Goal: Navigation & Orientation: Find specific page/section

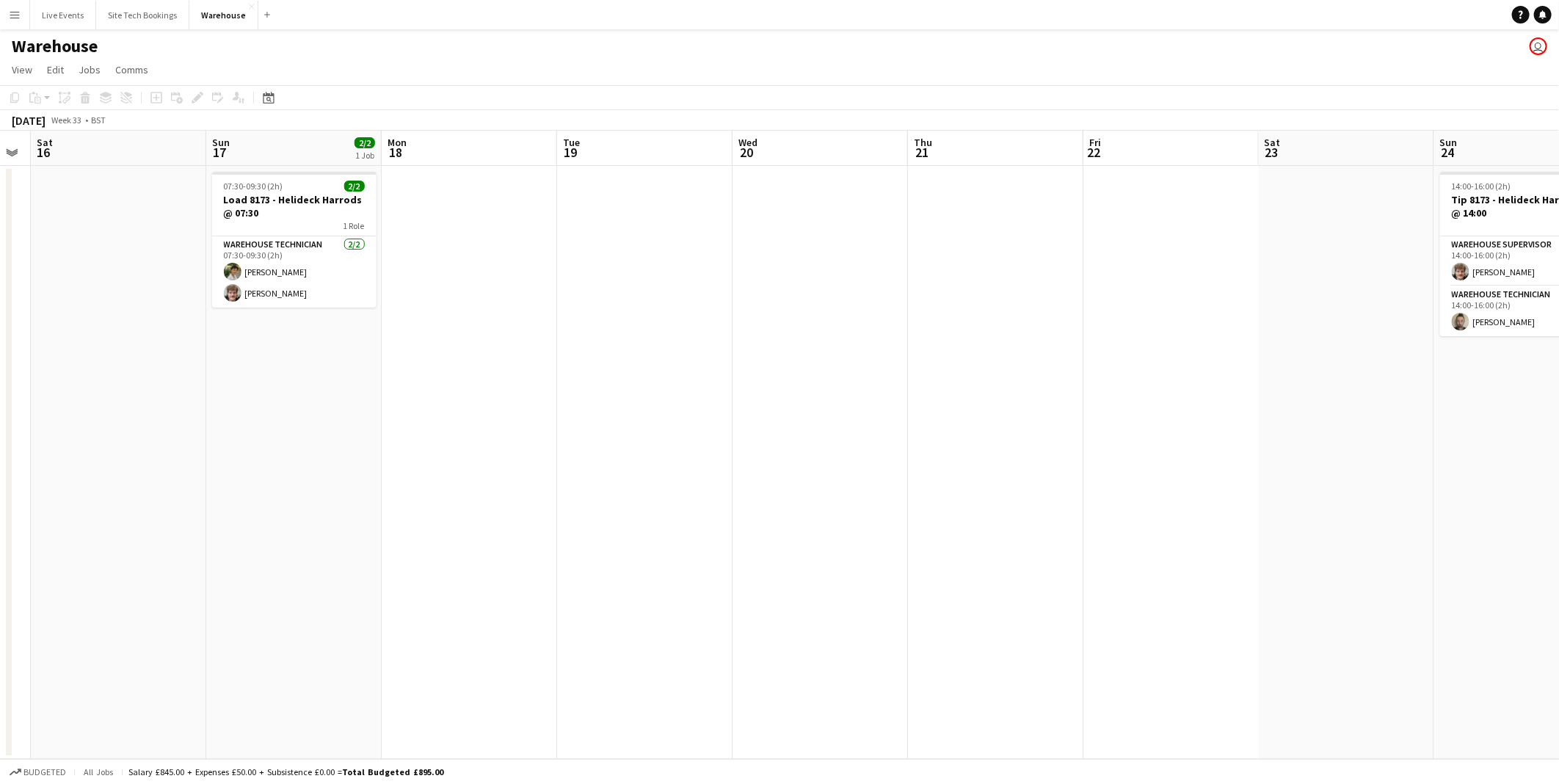
drag, startPoint x: 539, startPoint y: 420, endPoint x: 330, endPoint y: 420, distance: 209.0
click at [261, 420] on app-calendar-viewport "Wed 13 Thu 14 Fri 15 Sat 16 Sun 17 2/2 1 Job Mon 18 Tue 19 Wed 20 Thu 21 Fri 22…" at bounding box center [780, 444] width 1559 height 628
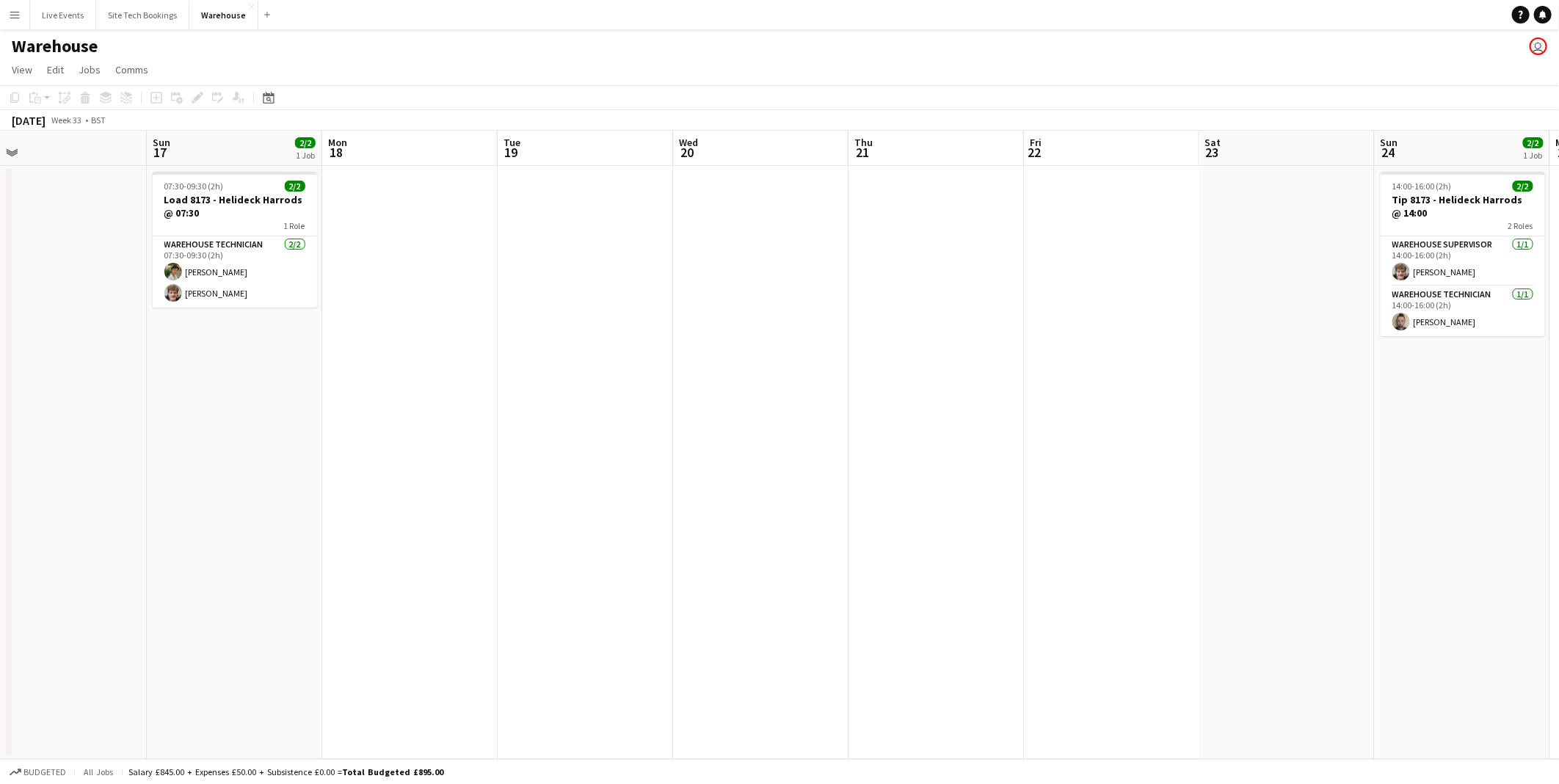
drag, startPoint x: 903, startPoint y: 426, endPoint x: 646, endPoint y: 429, distance: 257.0
click at [646, 429] on app-calendar-viewport "Wed 13 Thu 14 Fri 15 Sat 16 Sun 17 2/2 1 Job Mon 18 Tue 19 Wed 20 Thu 21 Fri 22…" at bounding box center [780, 444] width 1559 height 628
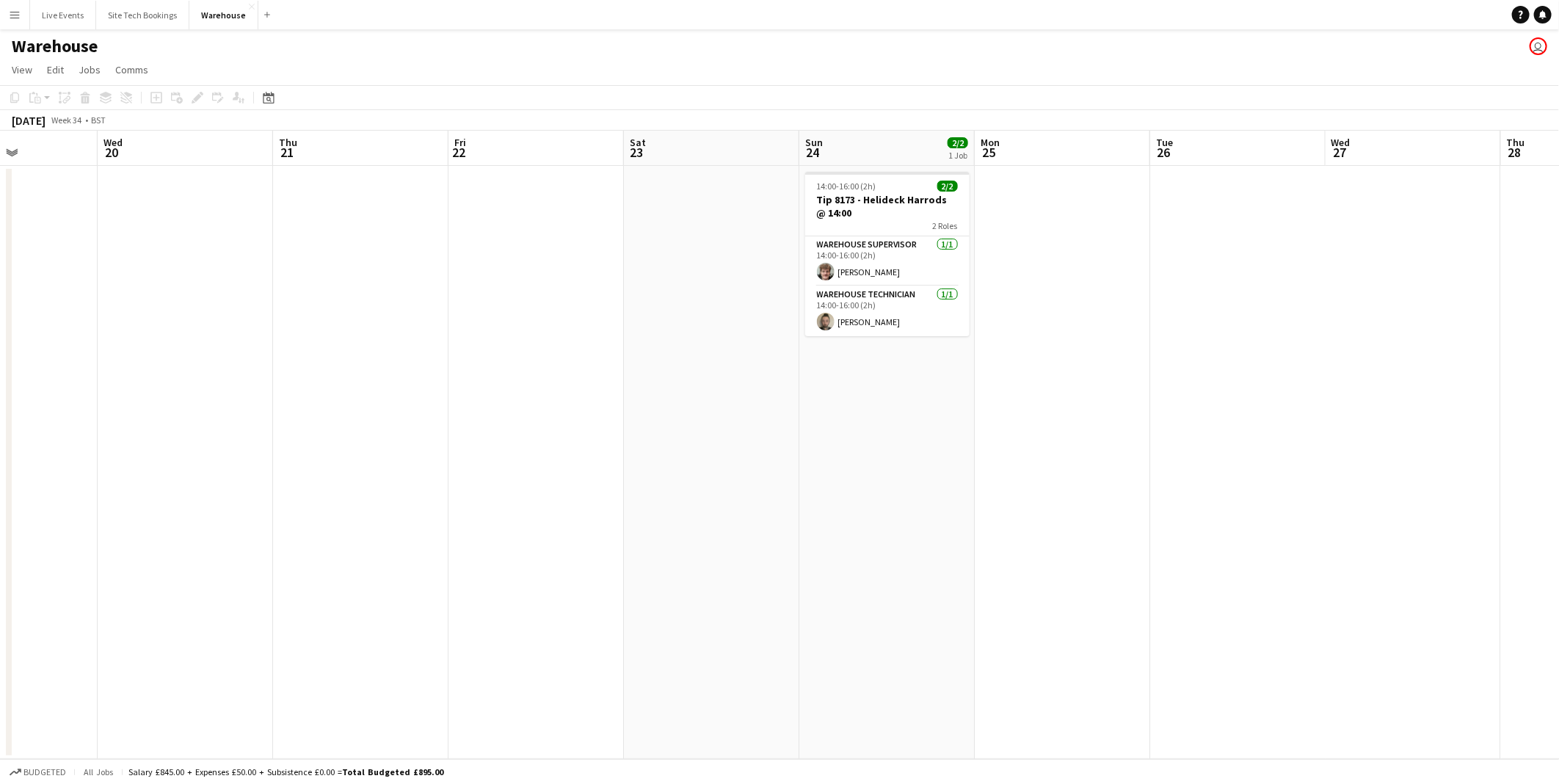
drag, startPoint x: 755, startPoint y: 414, endPoint x: 675, endPoint y: 414, distance: 80.0
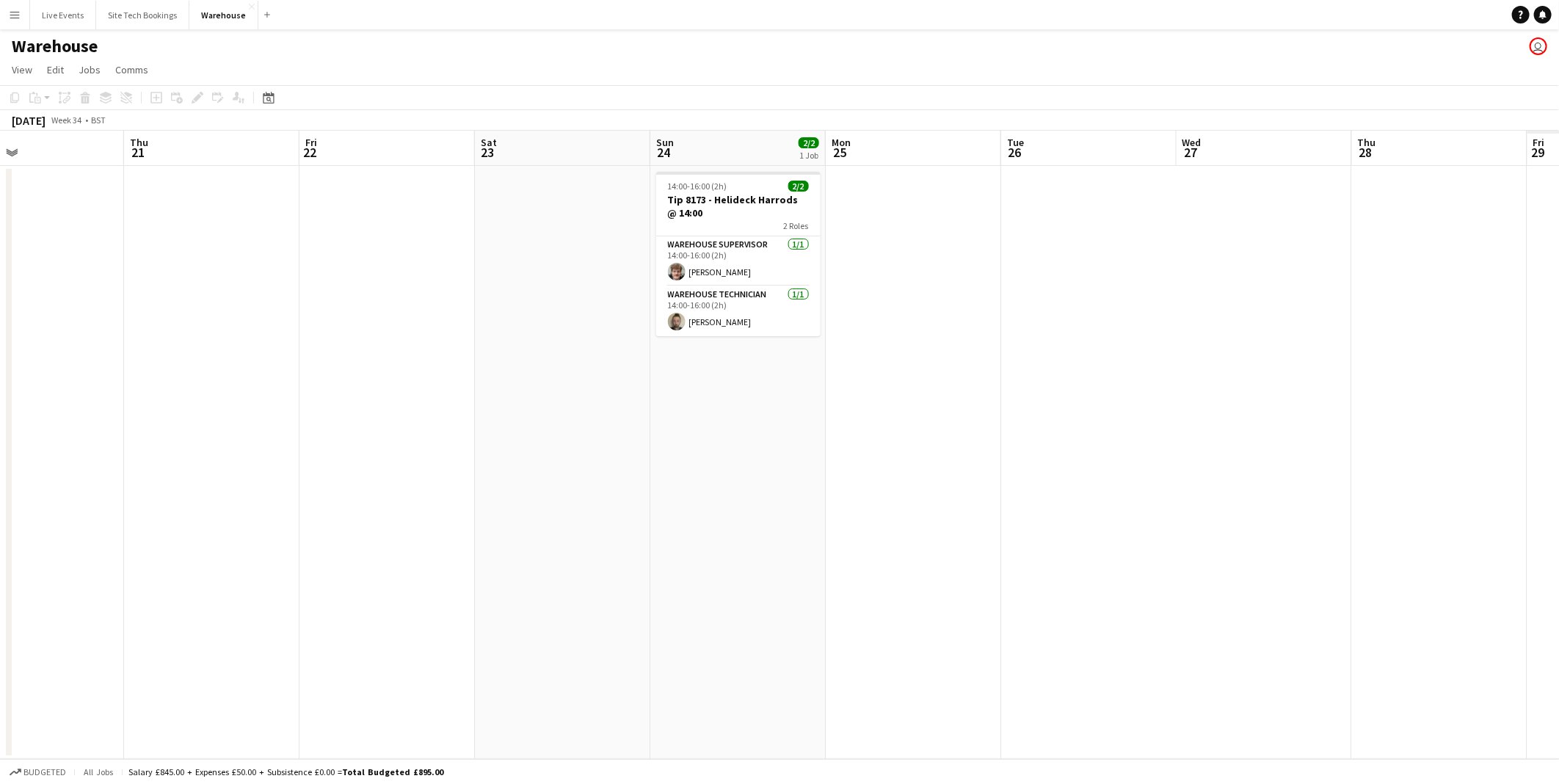
click at [675, 414] on app-calendar-viewport "Sun 17 2/2 1 Job Mon 18 Tue 19 Wed 20 Thu 21 Fri 22 Sat 23 Sun 24 2/2 1 Job Mon…" at bounding box center [780, 444] width 1559 height 628
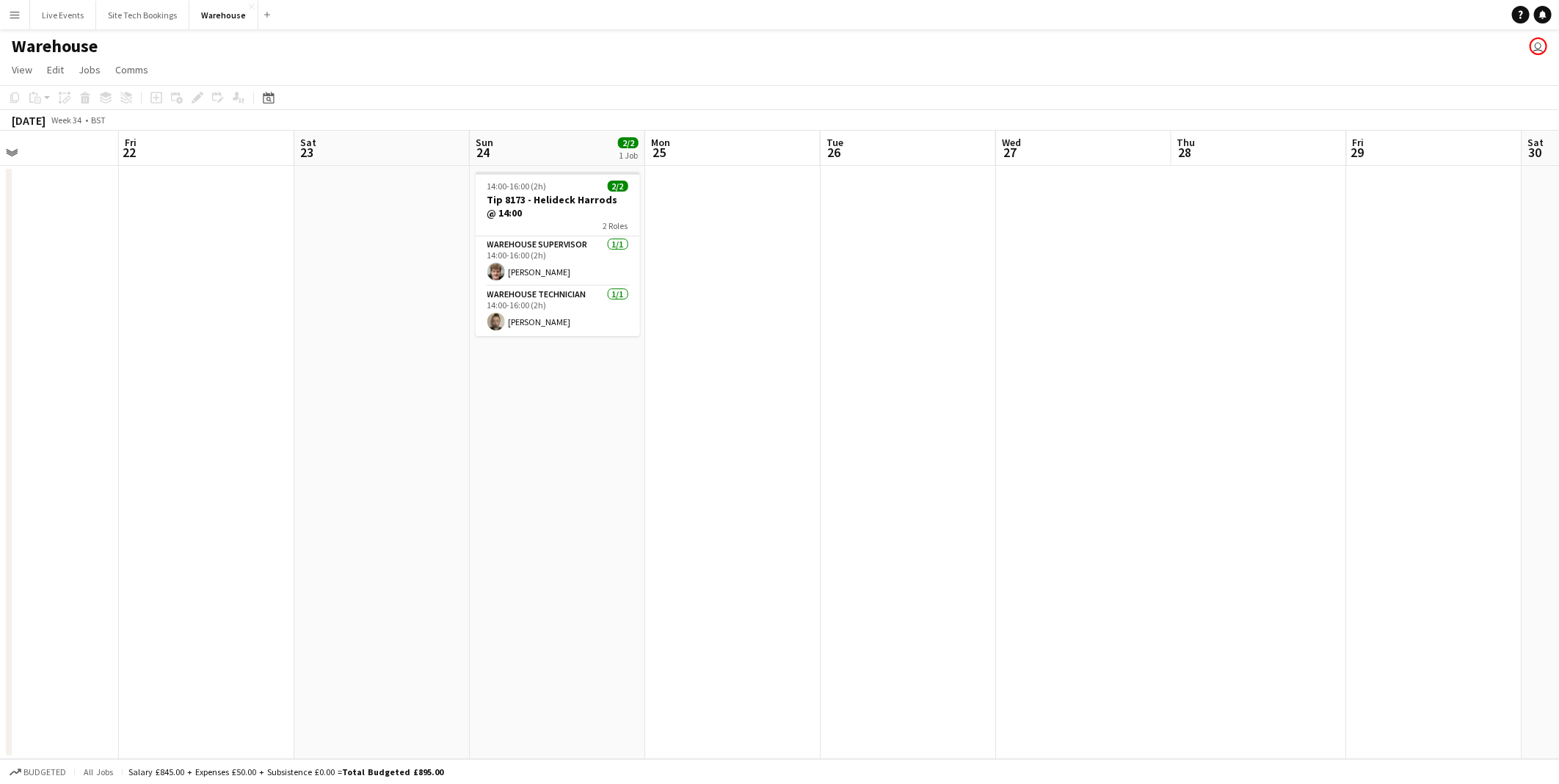
scroll to position [0, 522]
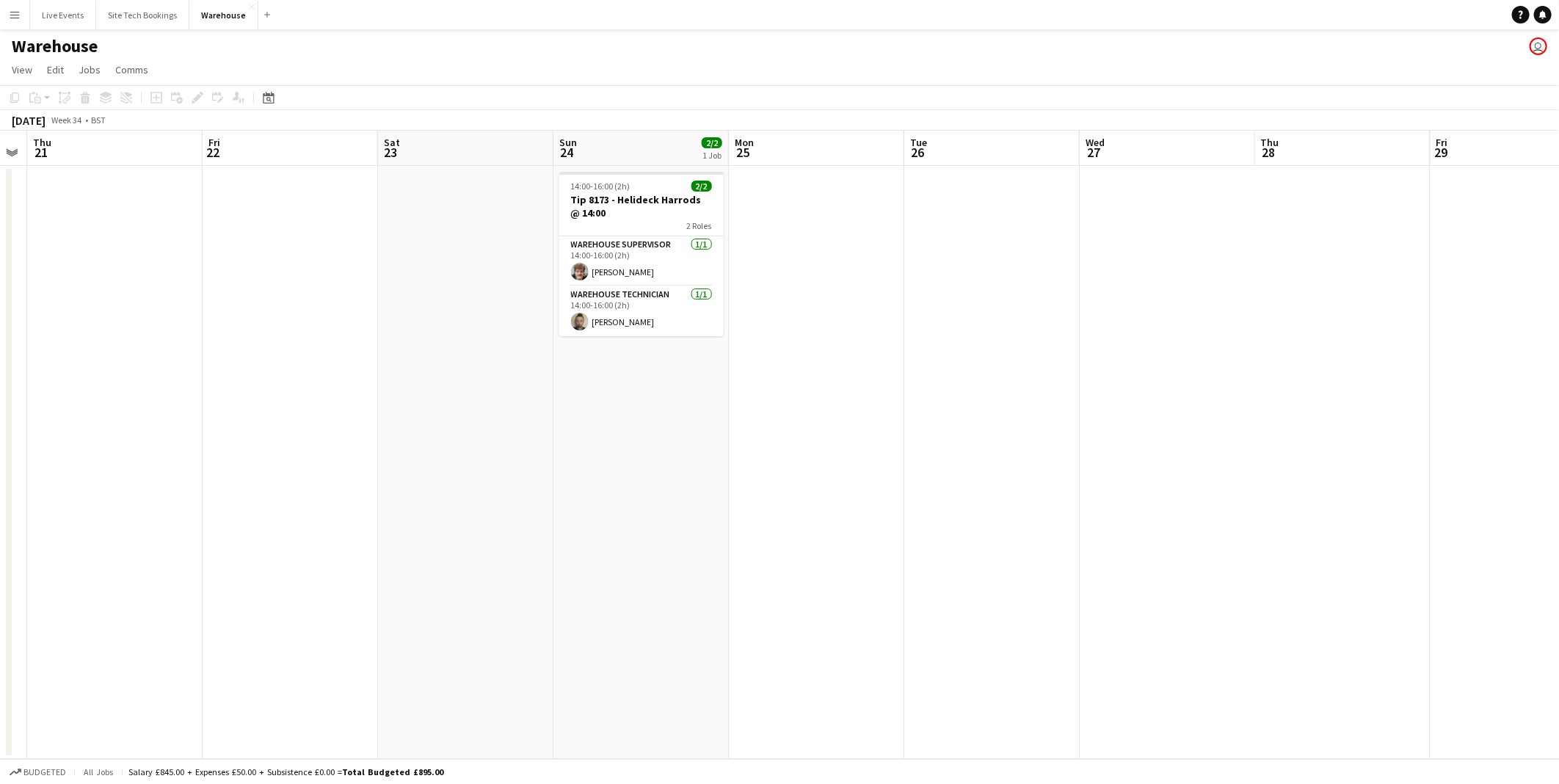
drag, startPoint x: 969, startPoint y: 428, endPoint x: 456, endPoint y: 395, distance: 514.1
click at [444, 400] on app-calendar-viewport "Mon 18 Tue 19 Wed 20 Thu 21 Fri 22 Sat 23 Sun 24 2/2 1 Job Mon 25 Tue 26 Wed 27…" at bounding box center [780, 444] width 1559 height 628
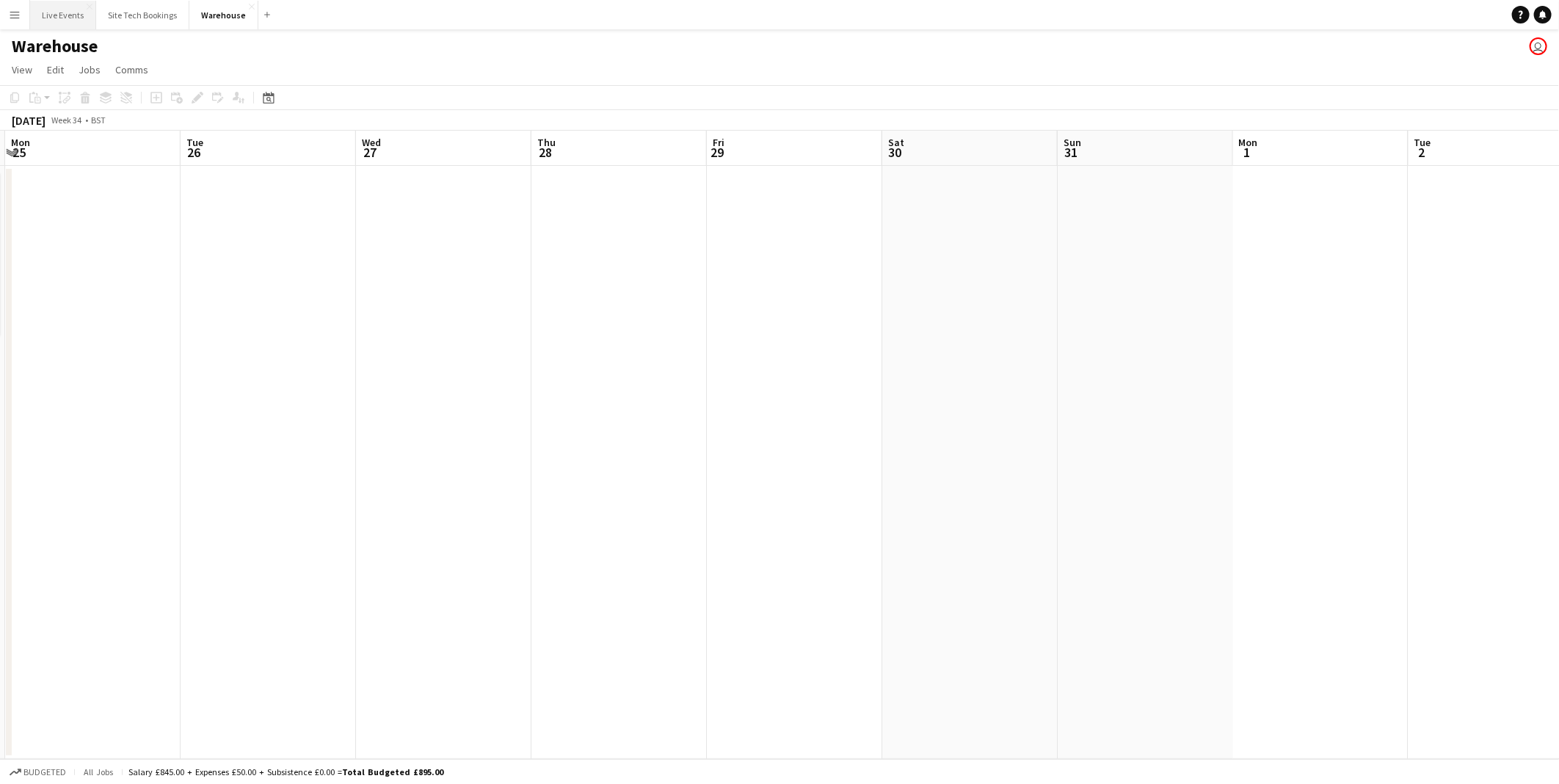
click at [64, 13] on button "Live Events Close" at bounding box center [63, 15] width 66 height 29
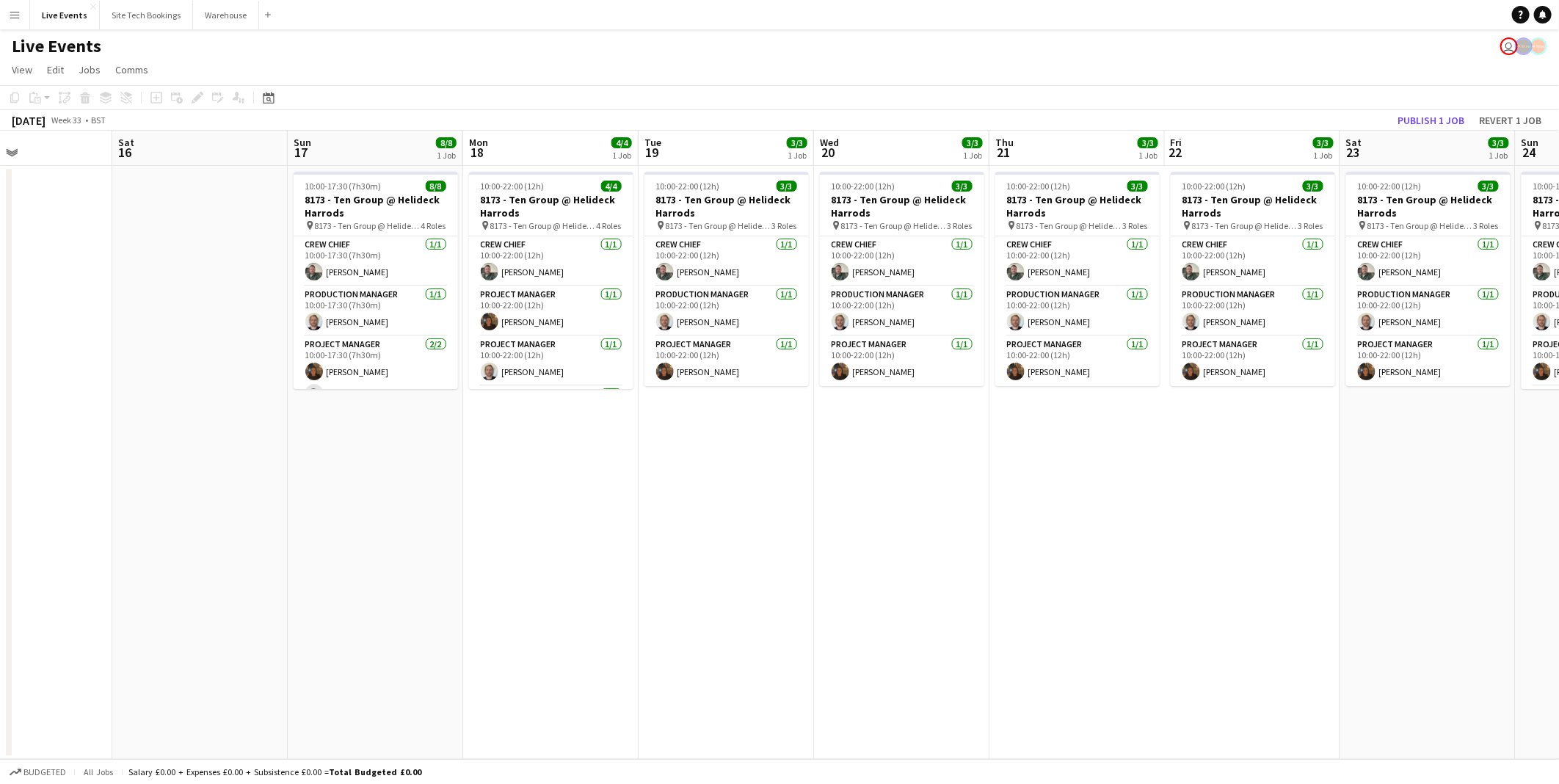
scroll to position [0, 481]
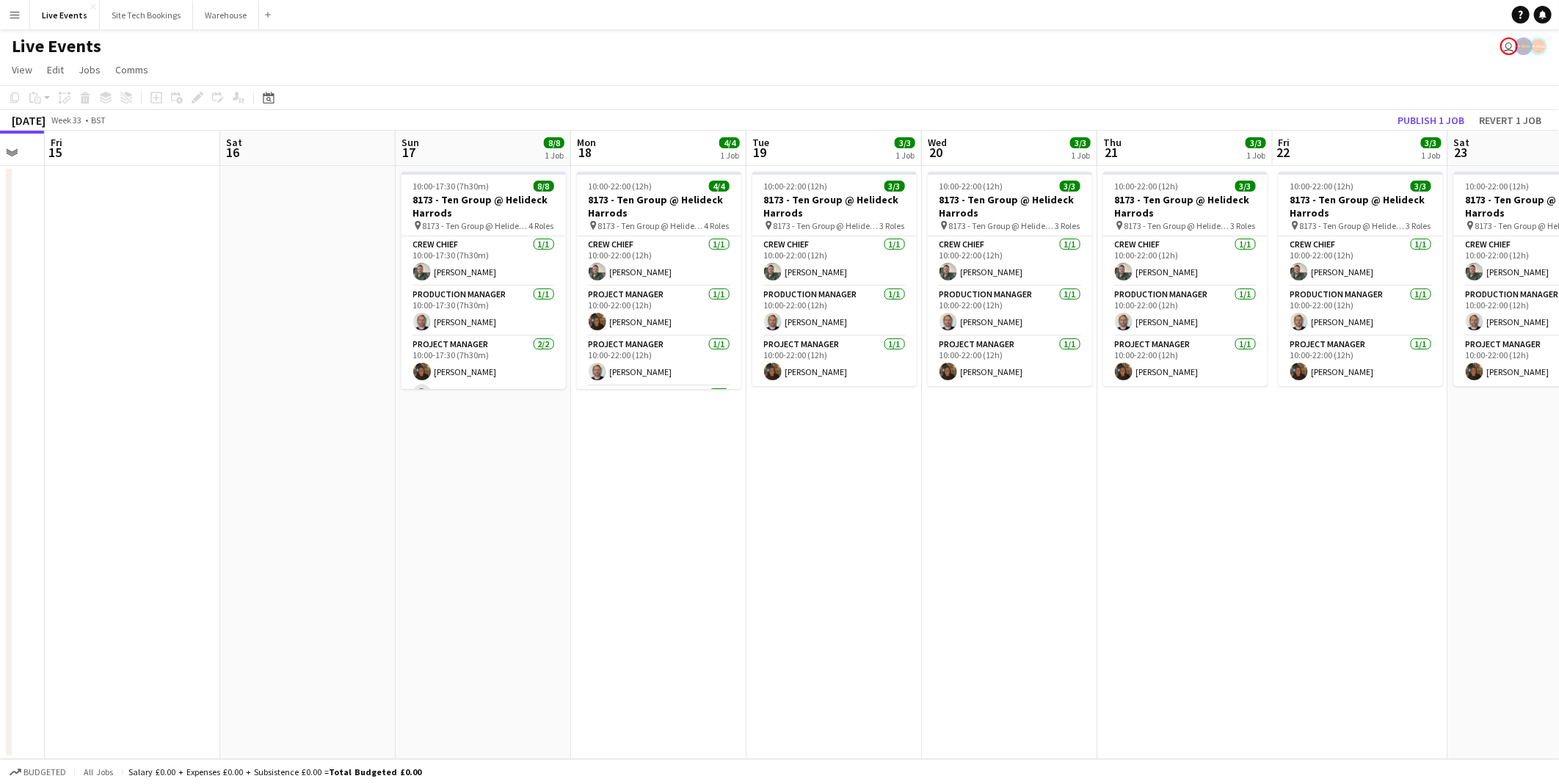
drag, startPoint x: 924, startPoint y: 456, endPoint x: 381, endPoint y: 428, distance: 543.7
click at [381, 428] on app-calendar-viewport "Tue 12 Wed 13 Thu 14 Fri 15 Sat 16 Sun 17 8/8 1 Job Mon 18 4/4 1 Job Tue 19 3/3…" at bounding box center [780, 444] width 1559 height 628
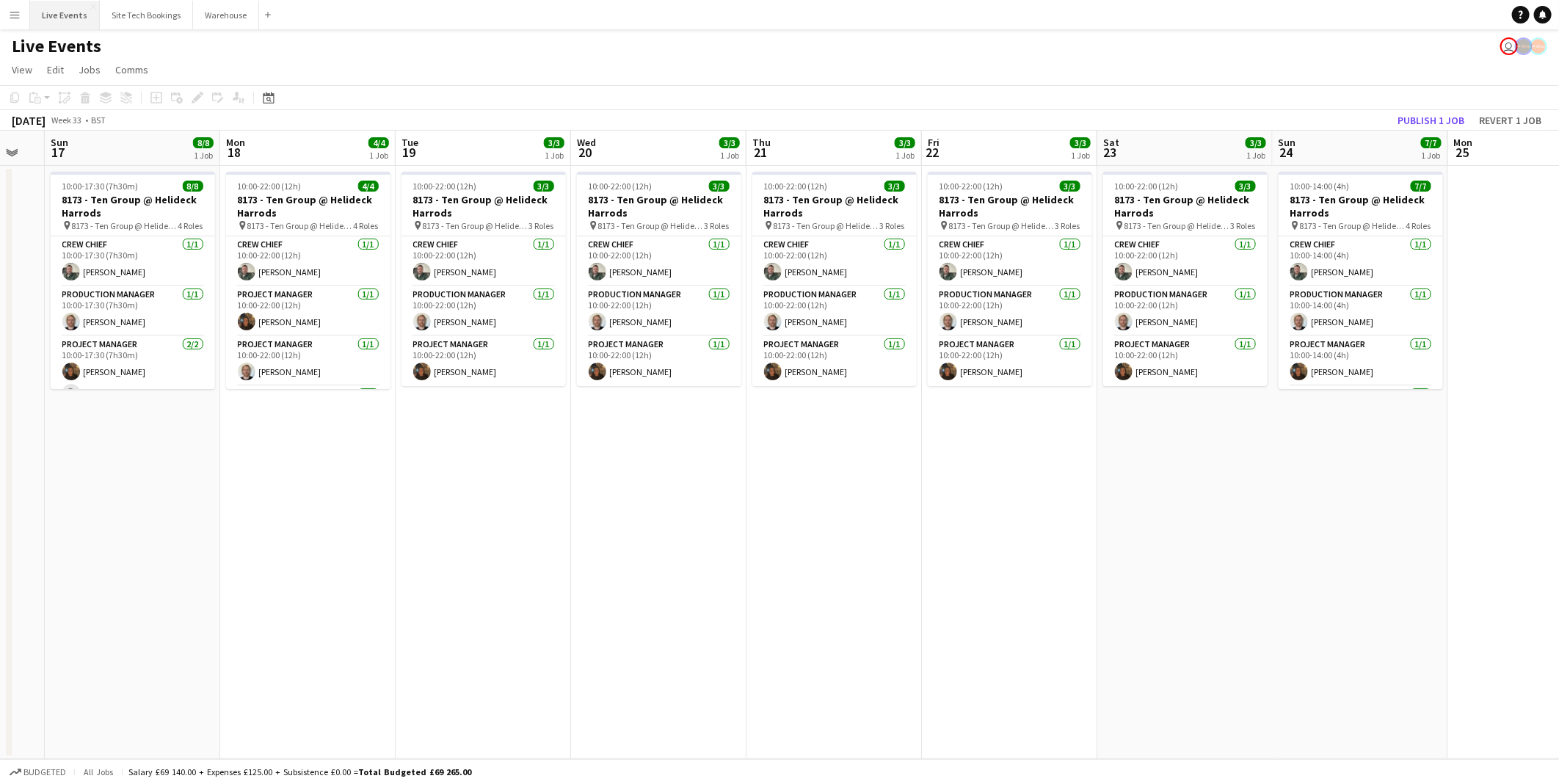
click at [70, 21] on button "Live Events Close" at bounding box center [65, 15] width 70 height 29
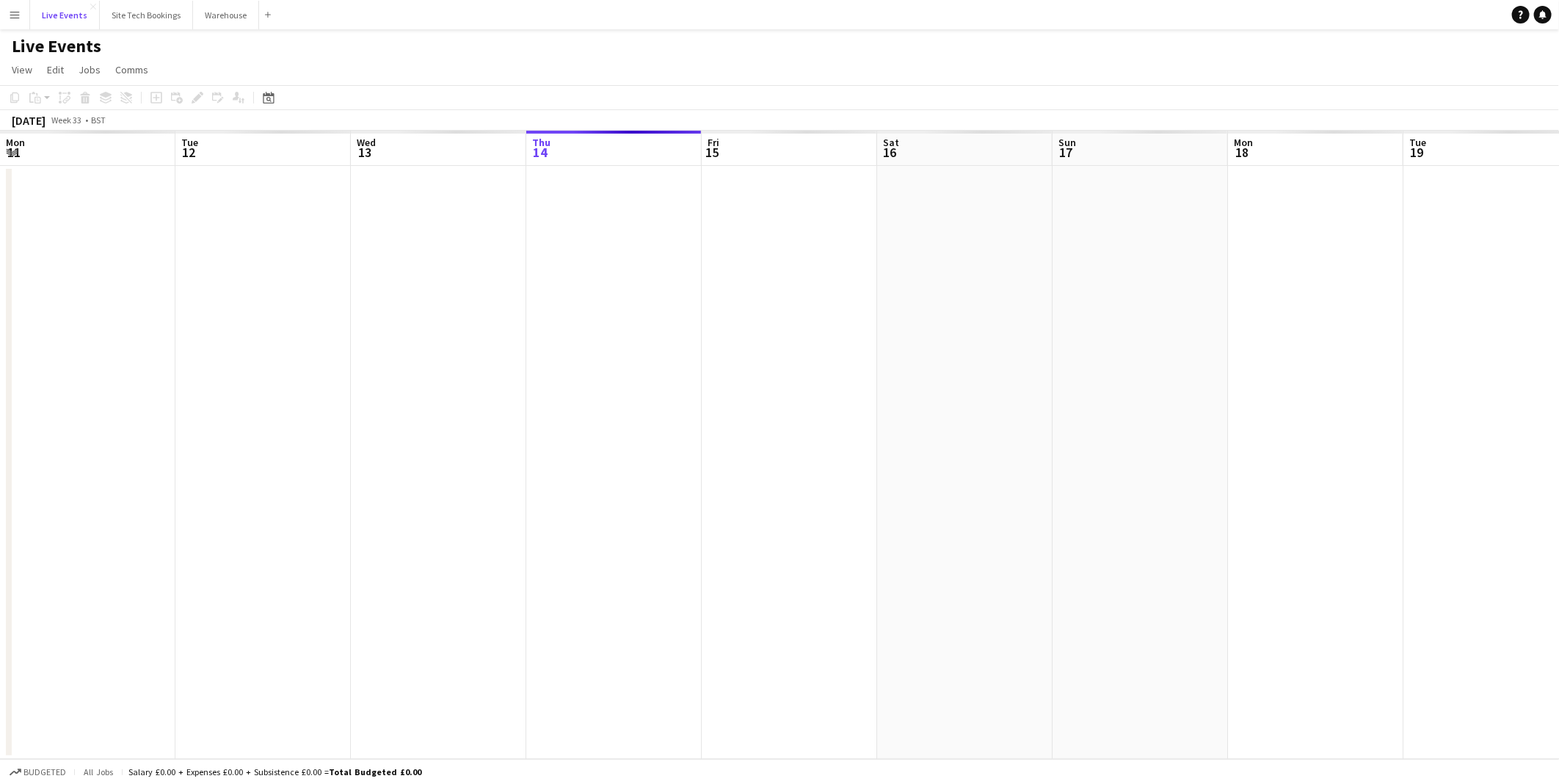
scroll to position [0, 350]
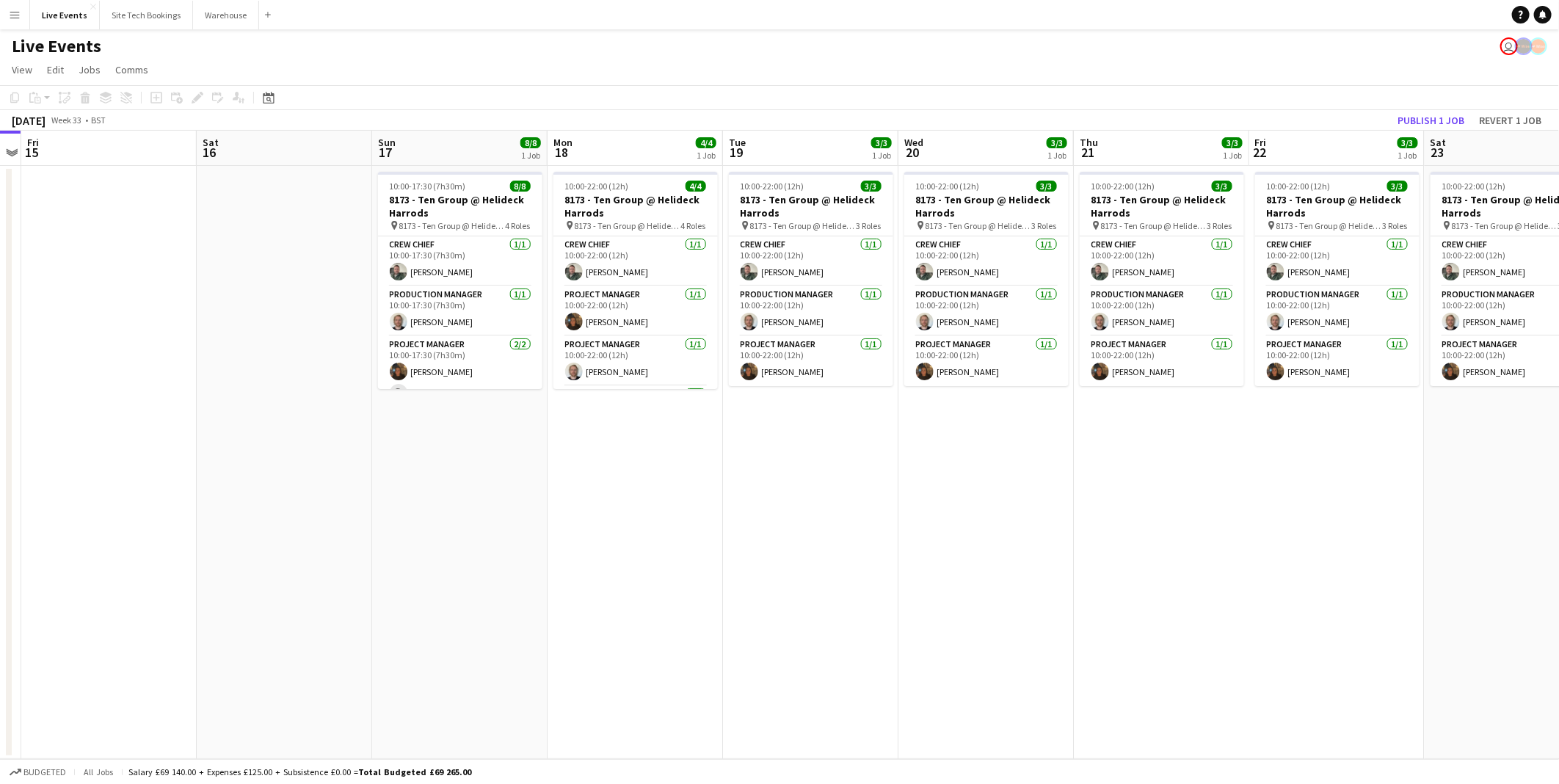
drag, startPoint x: 834, startPoint y: 457, endPoint x: 466, endPoint y: 452, distance: 368.0
click at [466, 452] on app-calendar-viewport "Tue 12 Wed 13 Thu 14 Fri 15 Sat 16 Sun 17 8/8 1 Job Mon 18 4/4 1 Job Tue 19 3/3…" at bounding box center [780, 444] width 1559 height 628
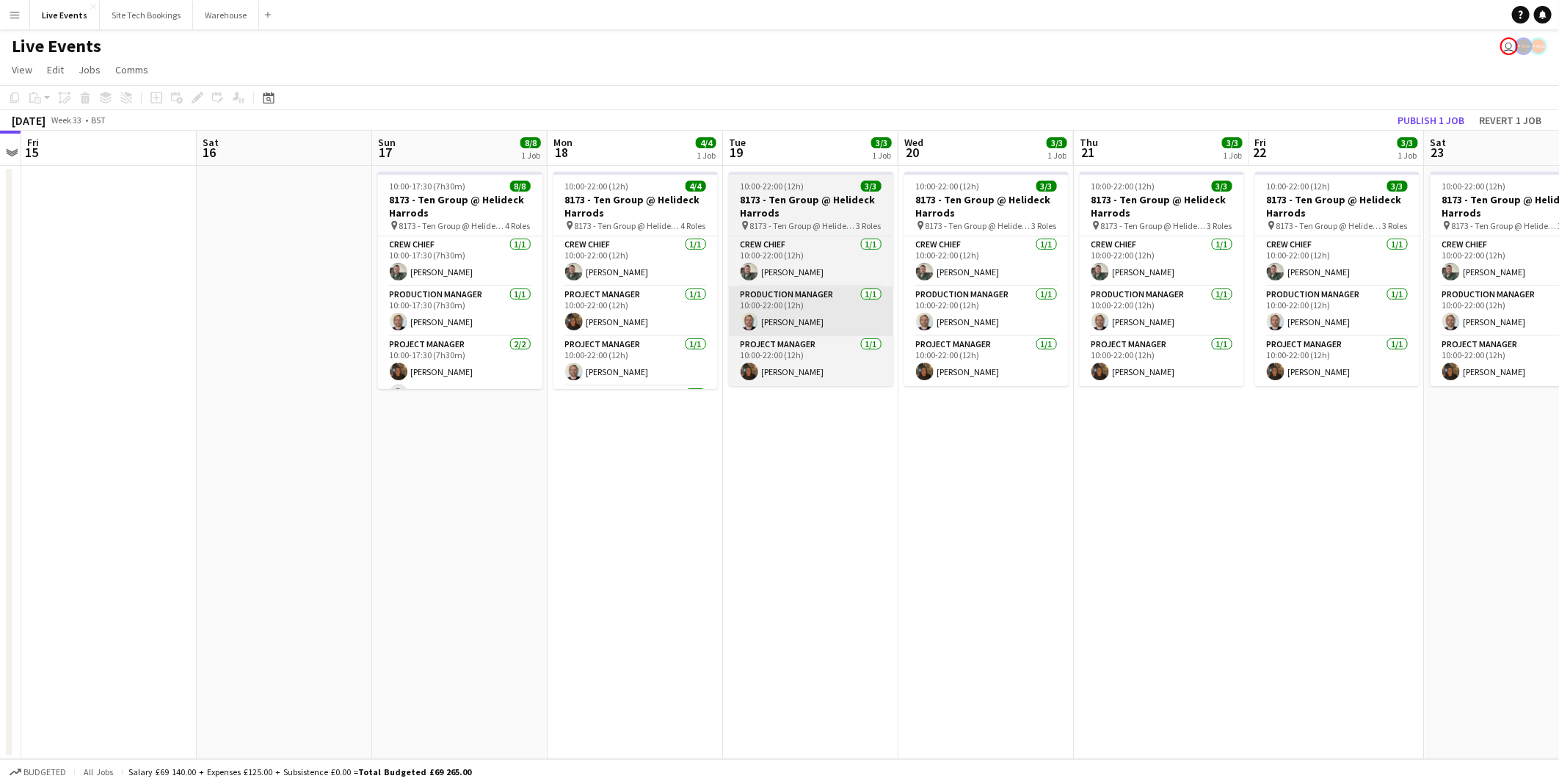
scroll to position [0, 543]
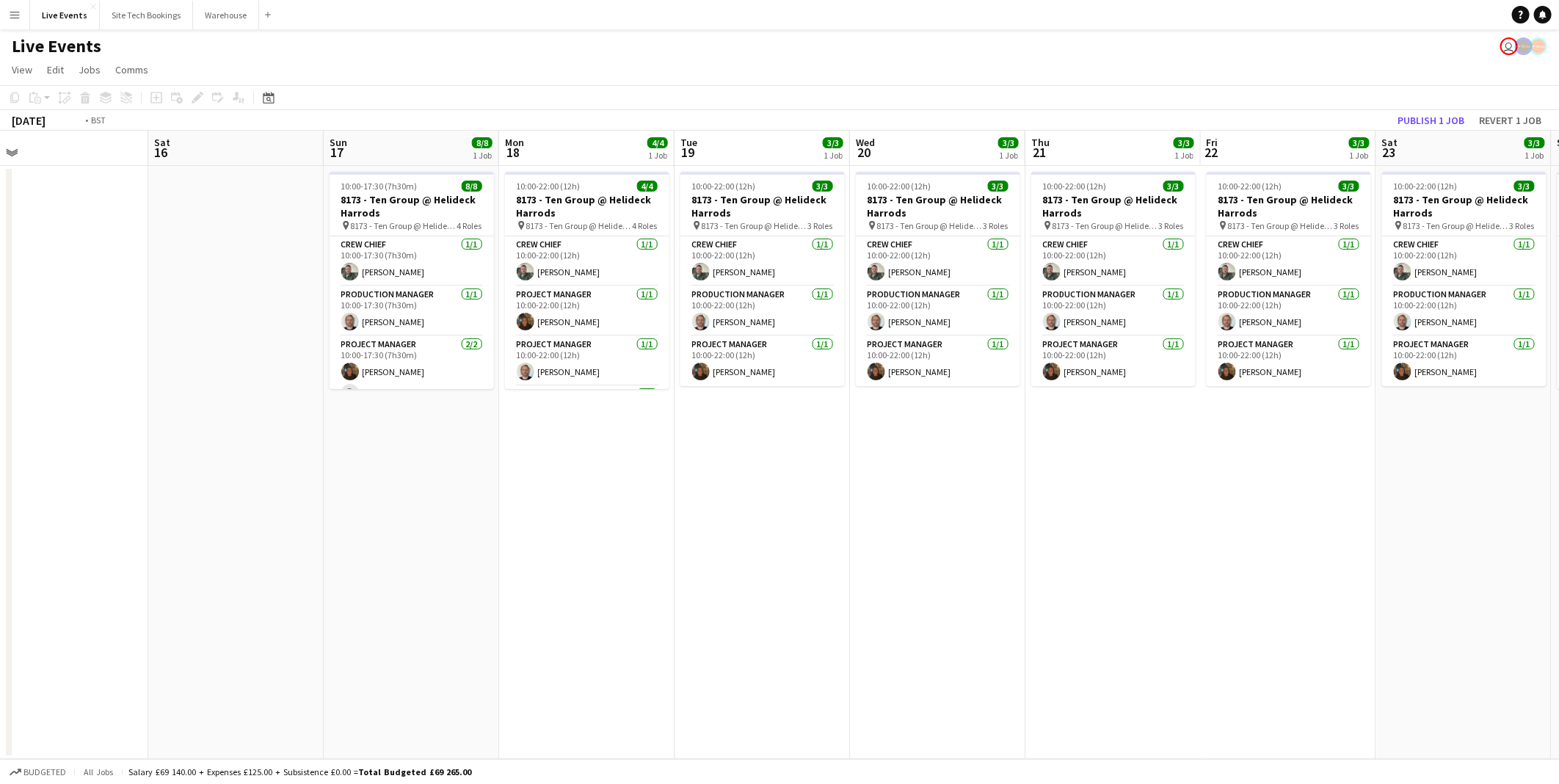
drag, startPoint x: 605, startPoint y: 450, endPoint x: 554, endPoint y: 449, distance: 51.0
click at [552, 450] on app-calendar-viewport "Tue 12 Wed 13 Thu 14 Fri 15 Sat 16 Sun 17 8/8 1 Job Mon 18 4/4 1 Job Tue 19 3/3…" at bounding box center [780, 444] width 1559 height 628
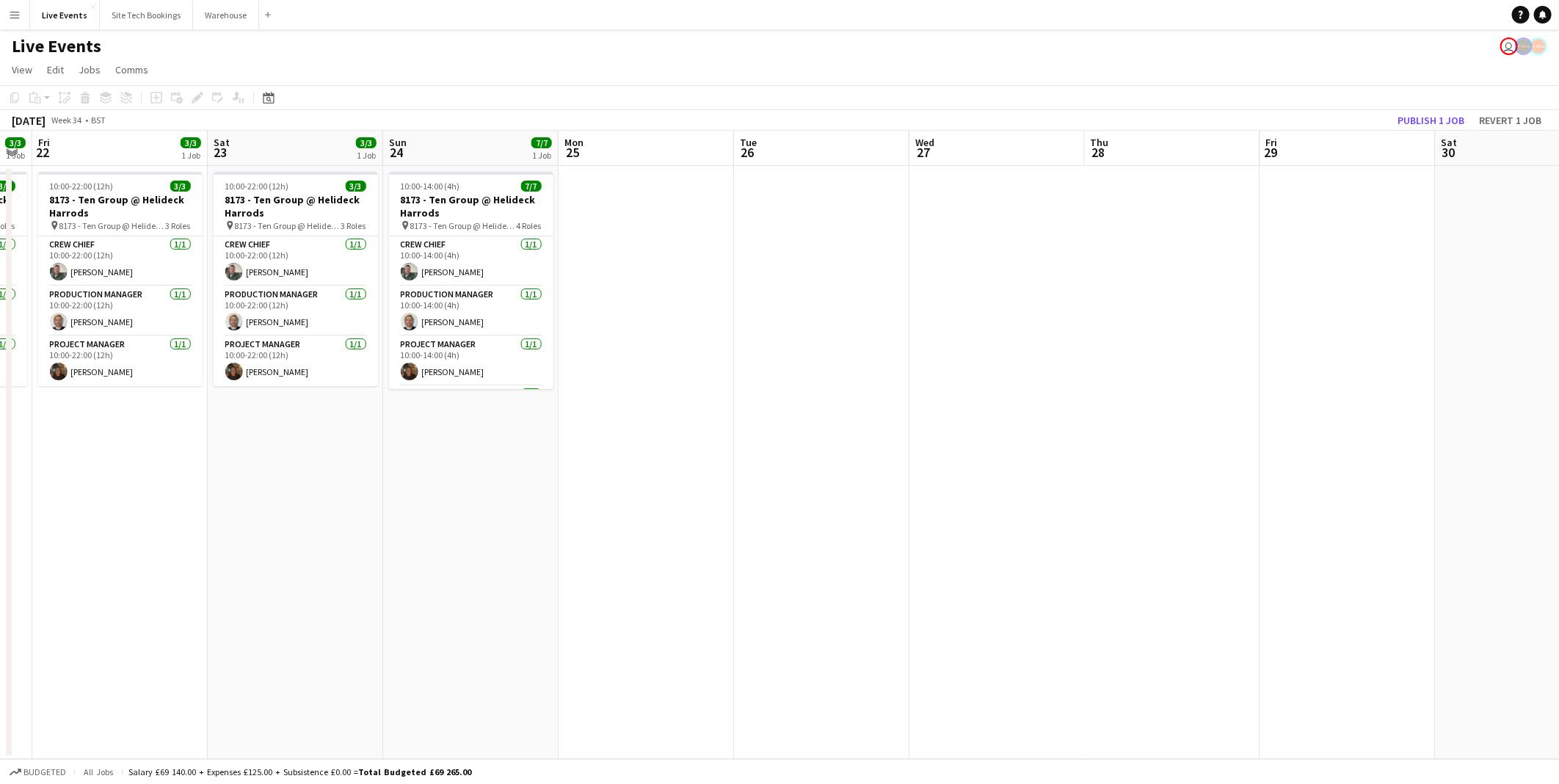
drag, startPoint x: 557, startPoint y: 407, endPoint x: 1205, endPoint y: 478, distance: 651.9
click at [300, 407] on app-calendar-viewport "Mon 18 4/4 1 Job Tue 19 3/3 1 Job Wed 20 3/3 1 Job Thu 21 3/3 1 Job Fri 22 3/3 …" at bounding box center [780, 444] width 1559 height 628
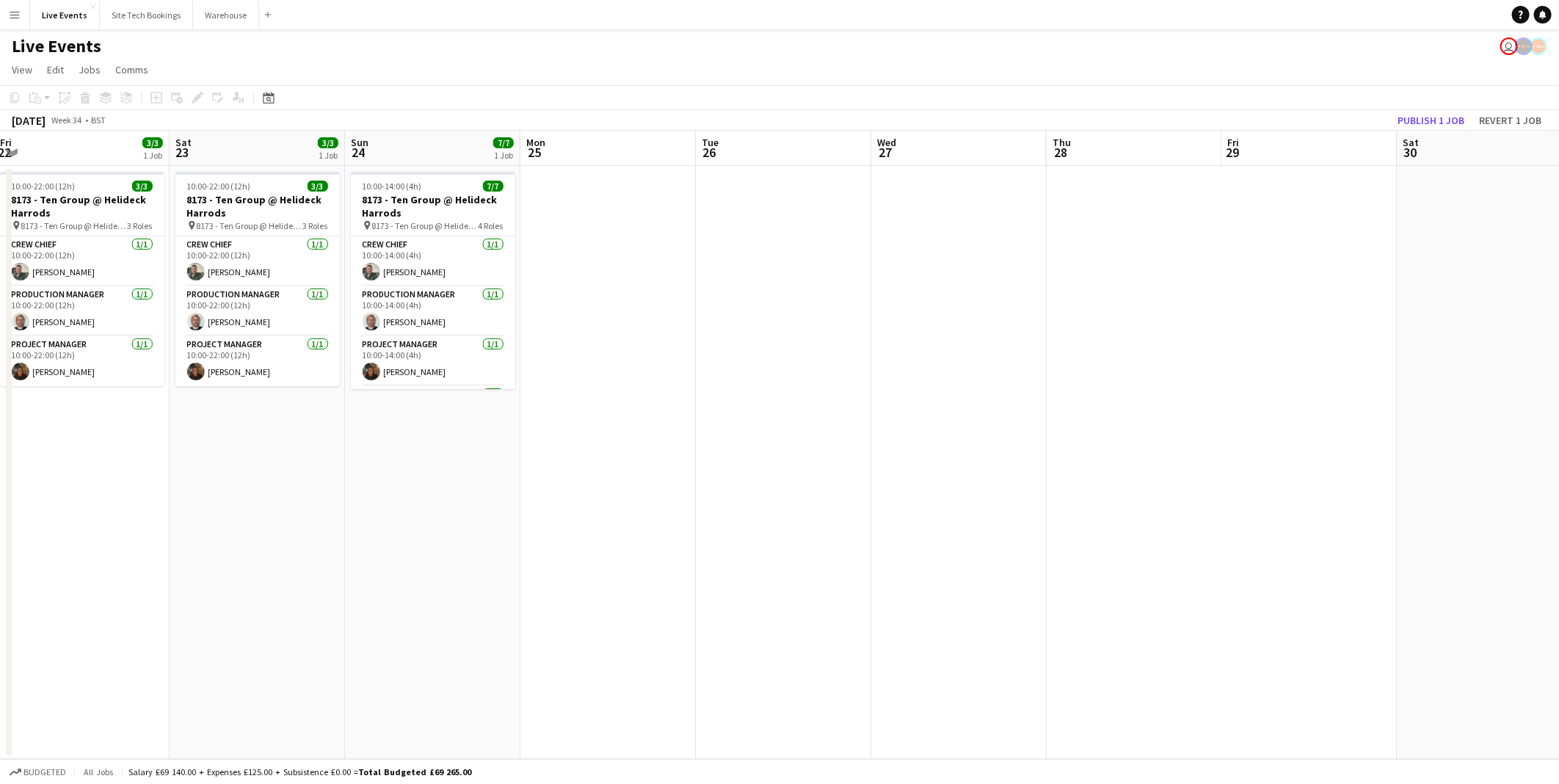
click at [754, 469] on app-calendar-viewport "Tue 19 3/3 1 Job Wed 20 3/3 1 Job Thu 21 3/3 1 Job Fri 22 3/3 1 Job Sat 23 3/3 …" at bounding box center [780, 444] width 1559 height 628
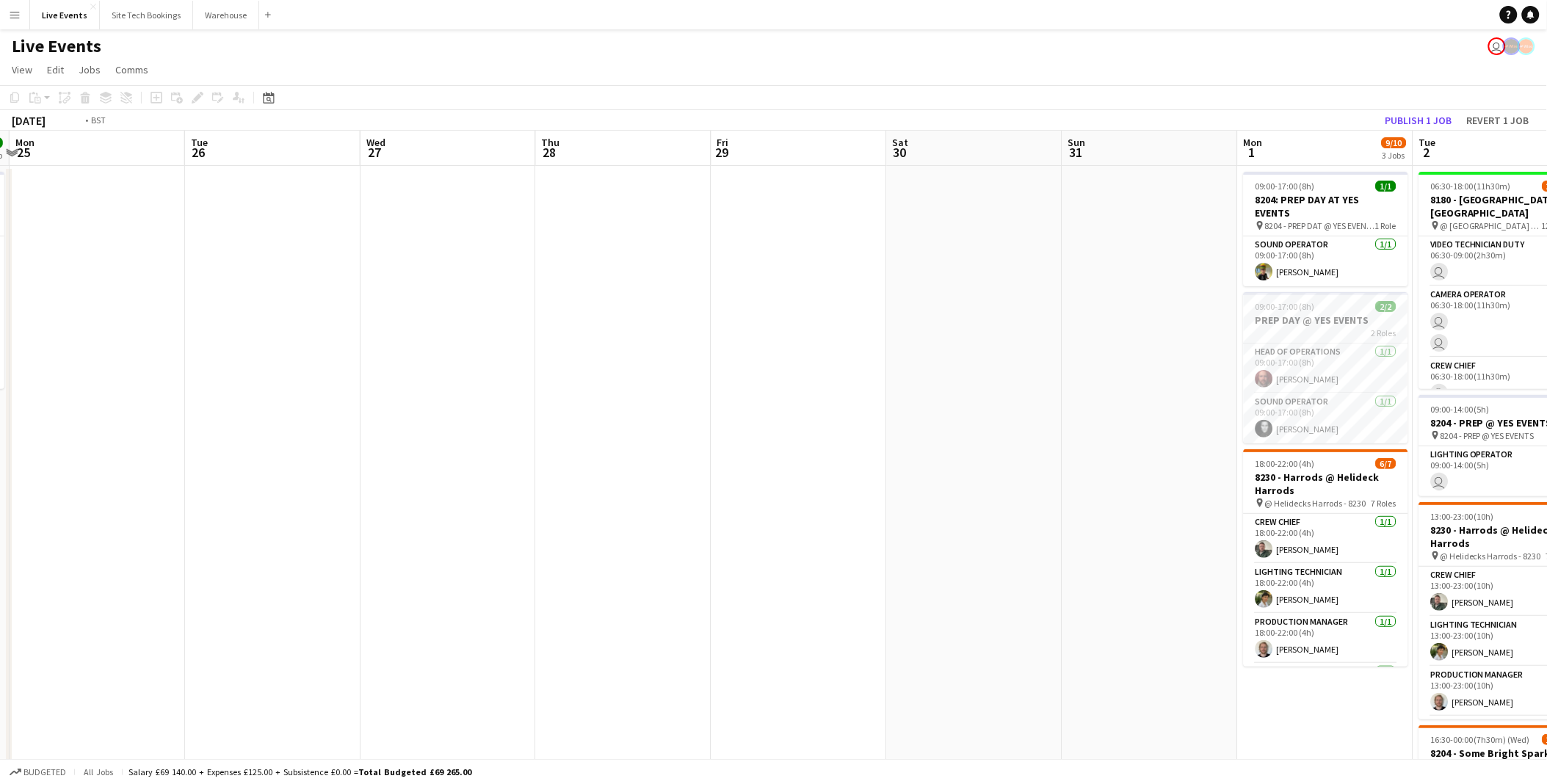
drag, startPoint x: 962, startPoint y: 484, endPoint x: 829, endPoint y: 474, distance: 133.4
click at [782, 474] on app-calendar-viewport "Fri 22 3/3 1 Job Sat 23 3/3 1 Job Sun 24 7/7 1 Job Mon 25 Tue 26 Wed 27 Thu 28 …" at bounding box center [773, 669] width 1547 height 1079
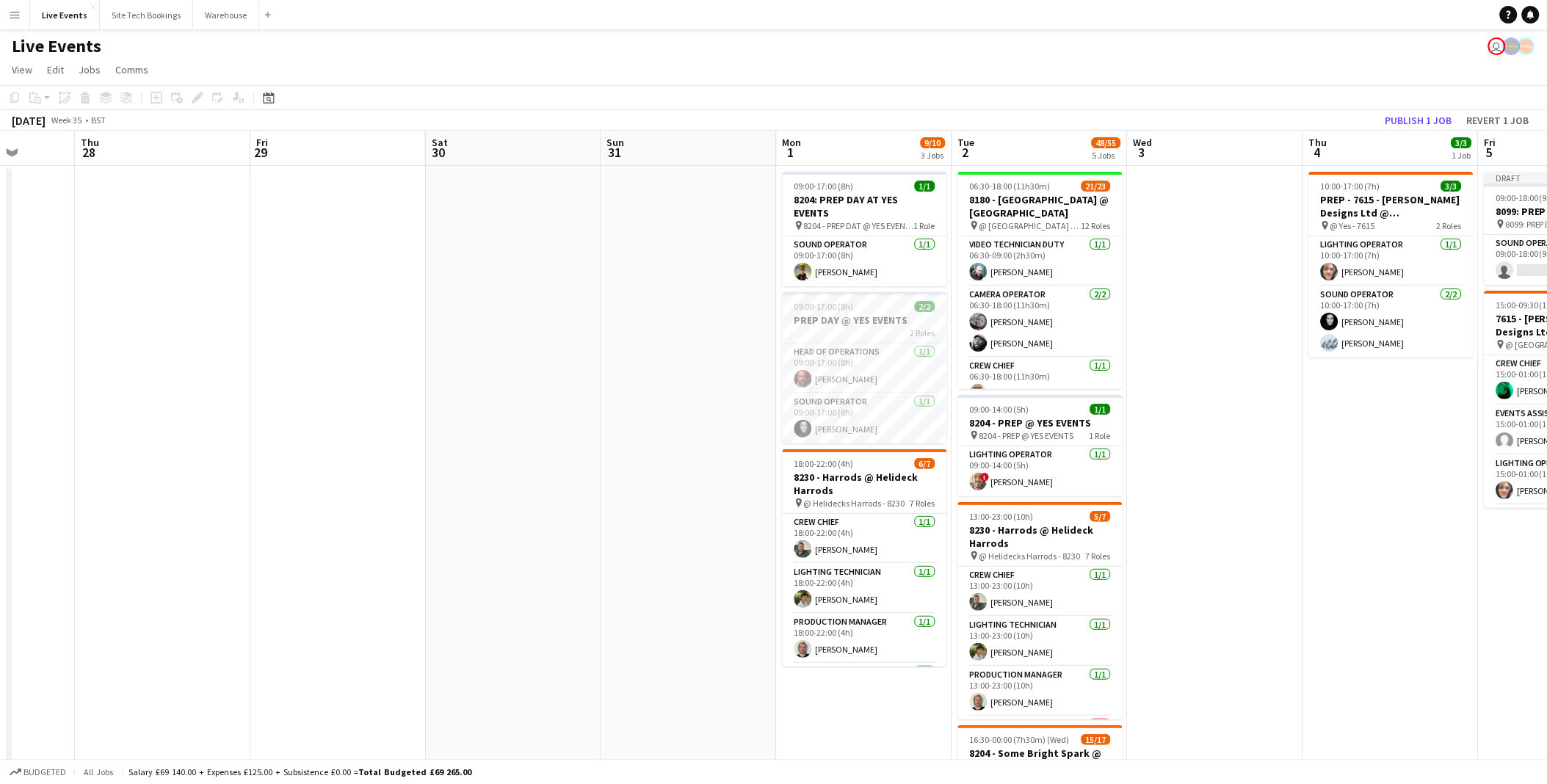
scroll to position [0, 453]
drag, startPoint x: 825, startPoint y: 474, endPoint x: 729, endPoint y: 474, distance: 96.0
click at [729, 474] on app-calendar-viewport "Mon 25 Tue 26 Wed 27 Thu 28 Fri 29 Sat 30 Sun 31 Mon 1 9/10 3 Jobs Tue 2 48/55 …" at bounding box center [773, 669] width 1547 height 1079
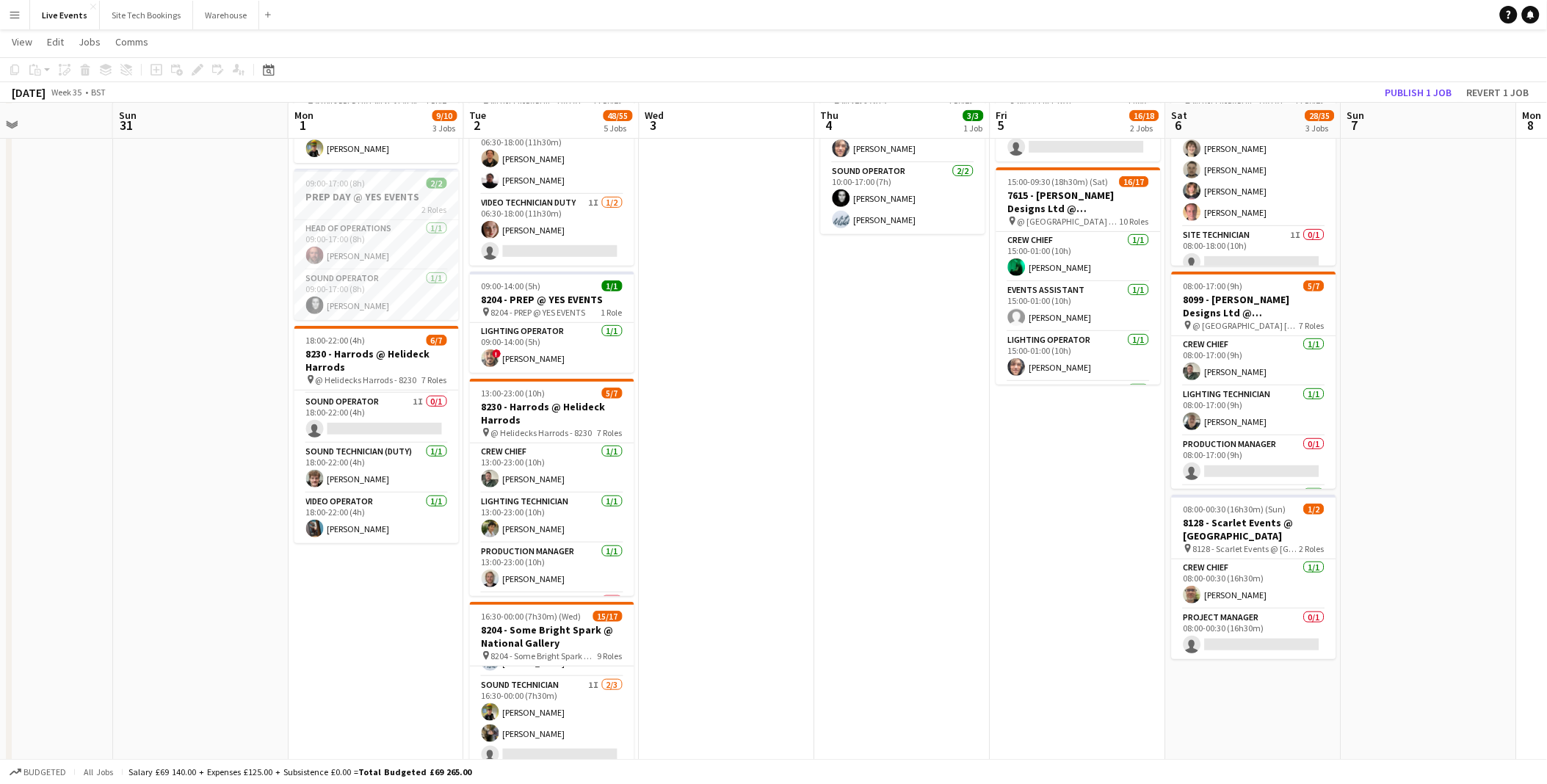
scroll to position [0, 539]
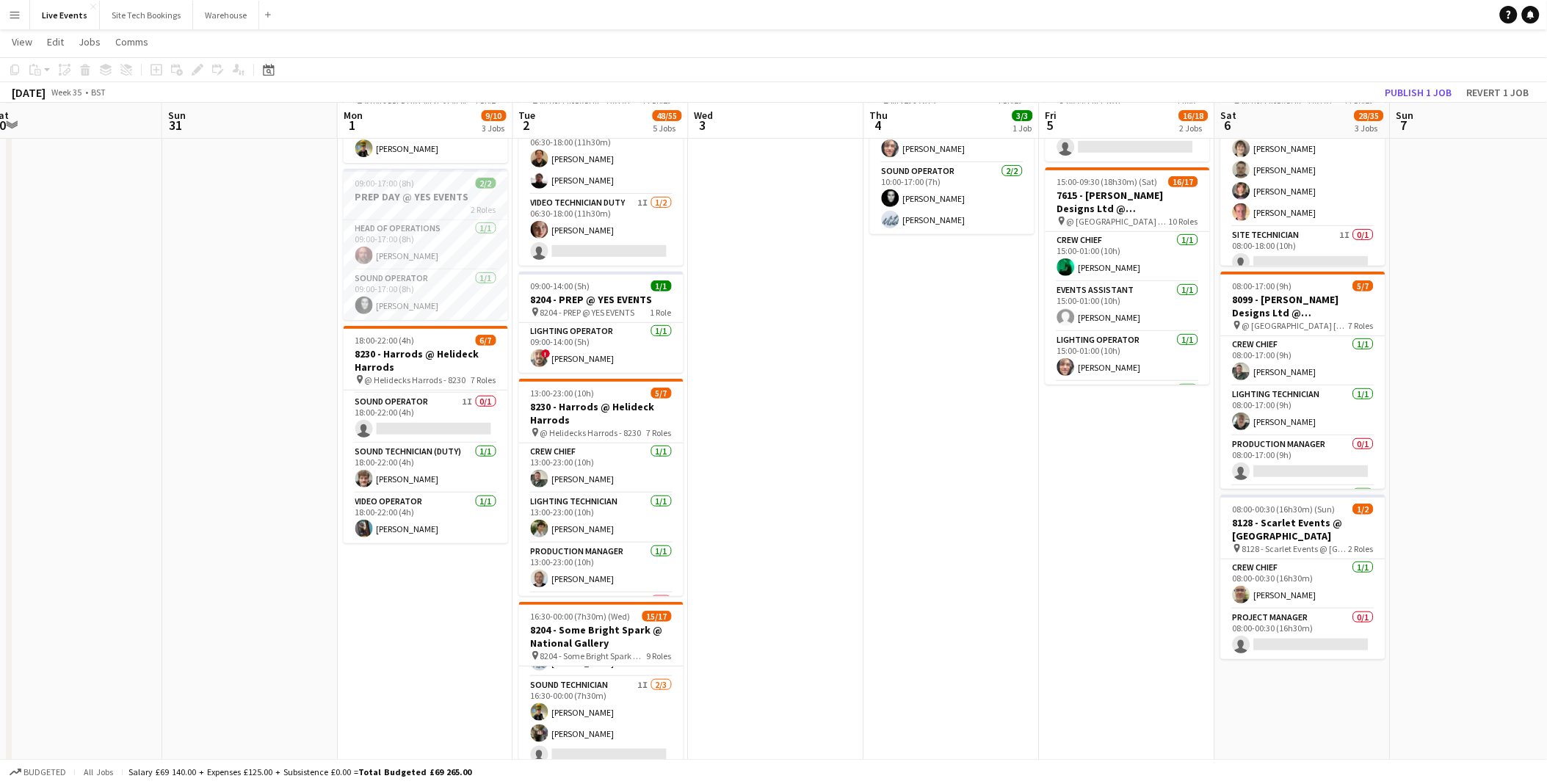
drag, startPoint x: 1261, startPoint y: 468, endPoint x: 824, endPoint y: 506, distance: 438.6
click at [824, 506] on app-calendar-viewport "Wed 27 Thu 28 Fri 29 Sat 30 Sun 31 Mon 1 9/10 3 Jobs Tue 2 48/55 5 Jobs Wed 3 T…" at bounding box center [773, 510] width 1547 height 1151
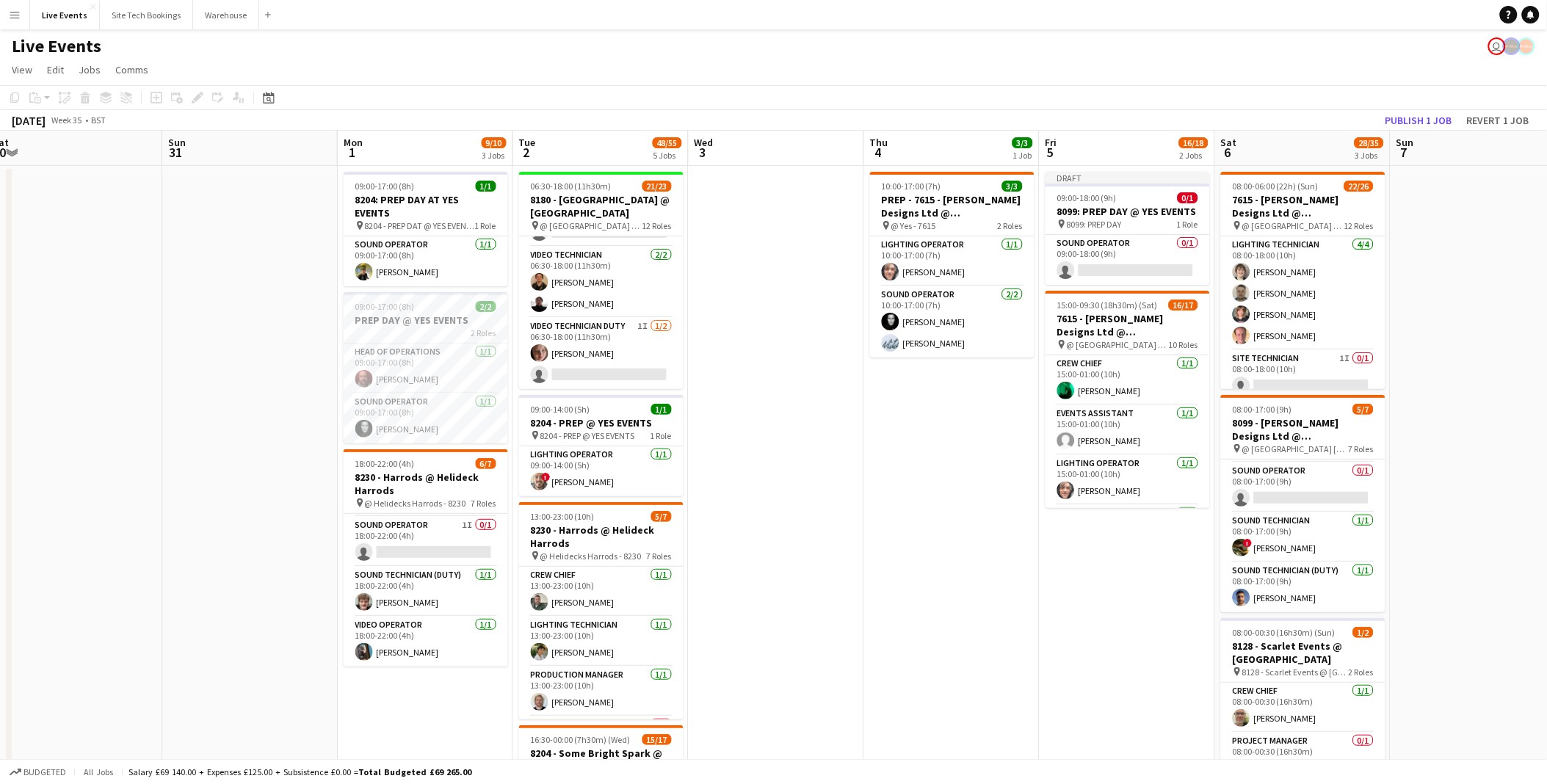
scroll to position [163, 0]
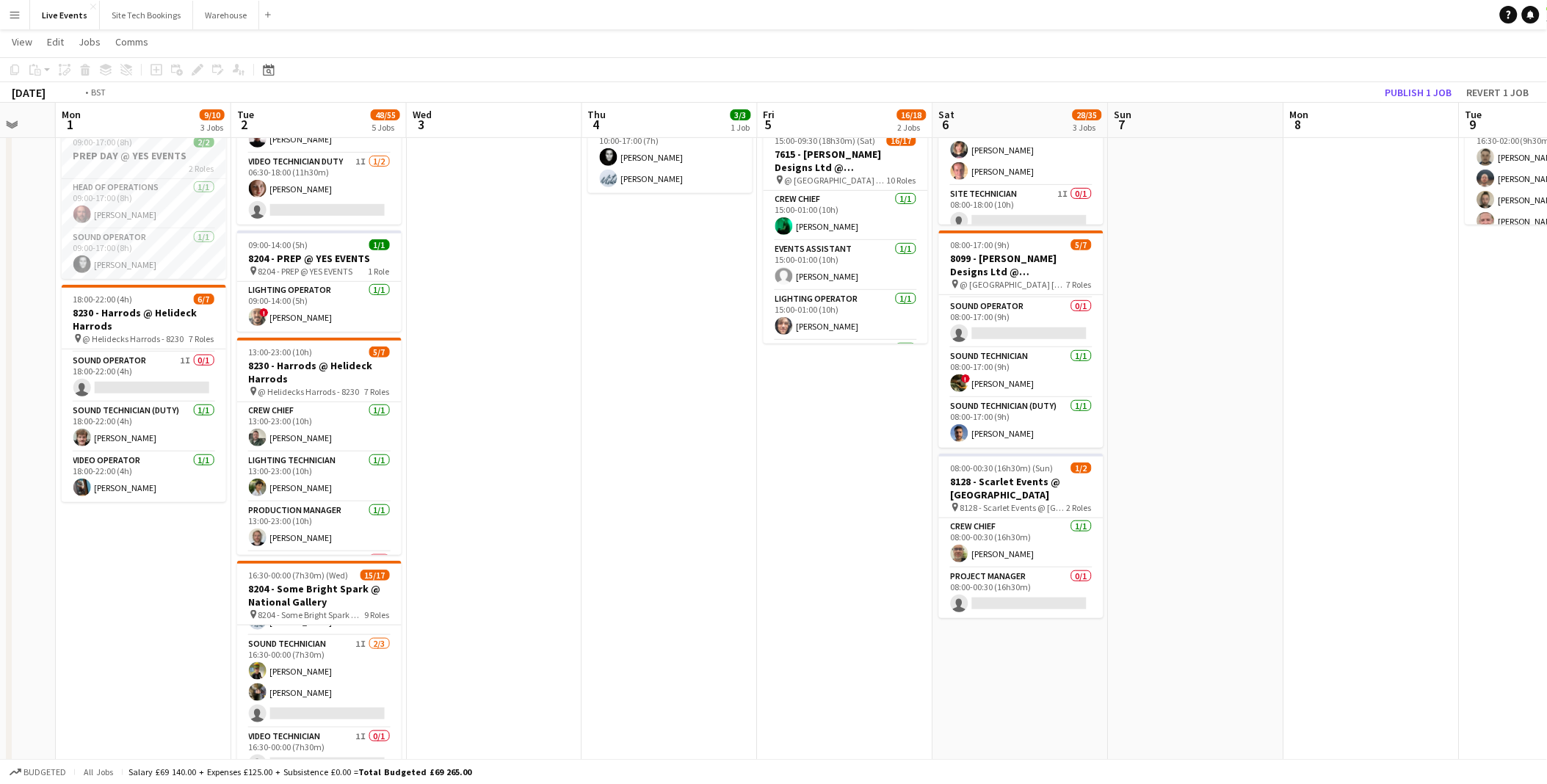
drag, startPoint x: 1039, startPoint y: 625, endPoint x: 840, endPoint y: 571, distance: 206.2
click at [675, 577] on app-calendar-viewport "Fri 29 Sat 30 Sun 31 Mon 1 9/10 3 Jobs Tue 2 48/55 5 Jobs Wed 3 Thu 4 3/3 1 Job…" at bounding box center [773, 469] width 1547 height 1151
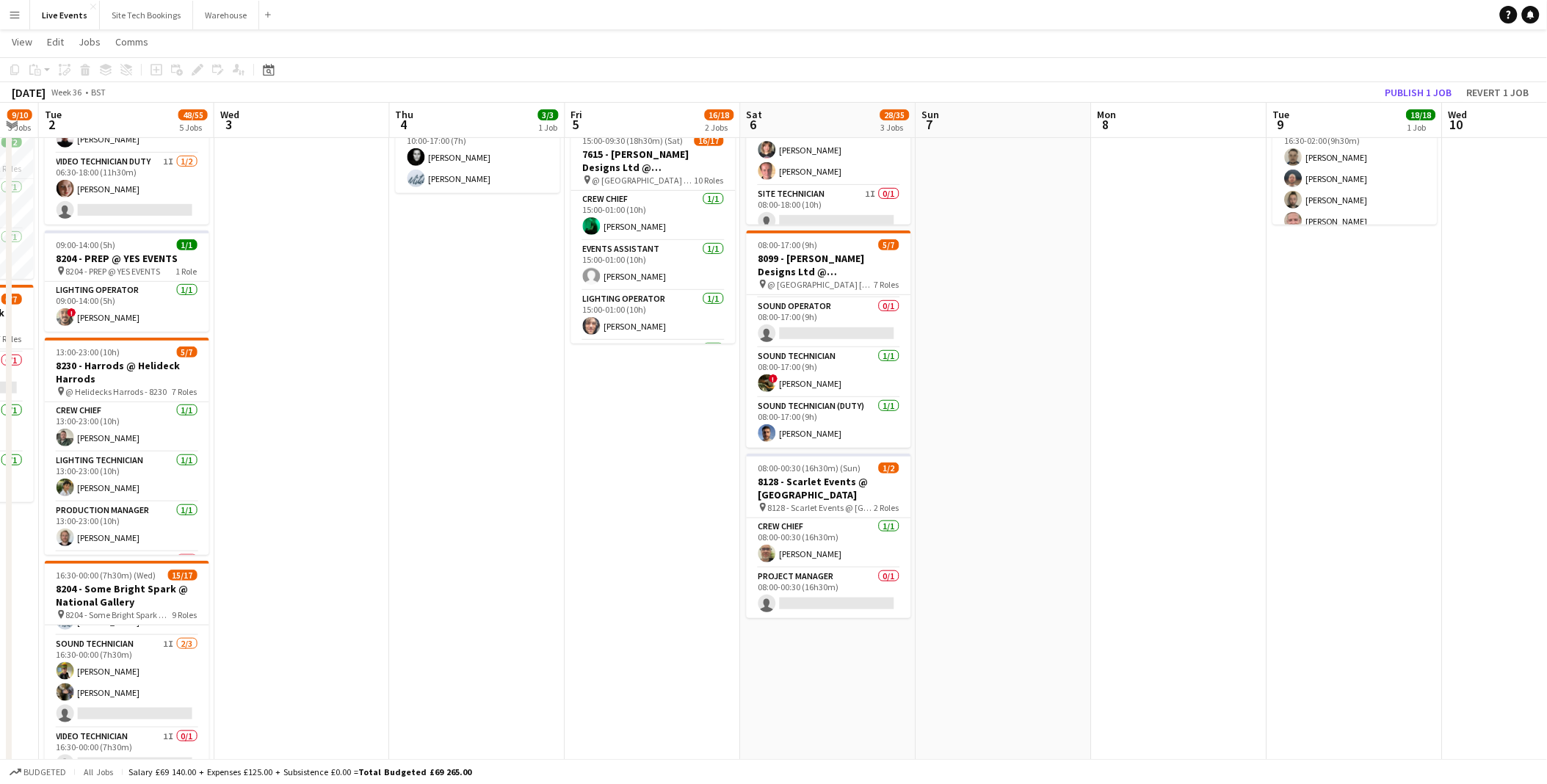
scroll to position [0, 545]
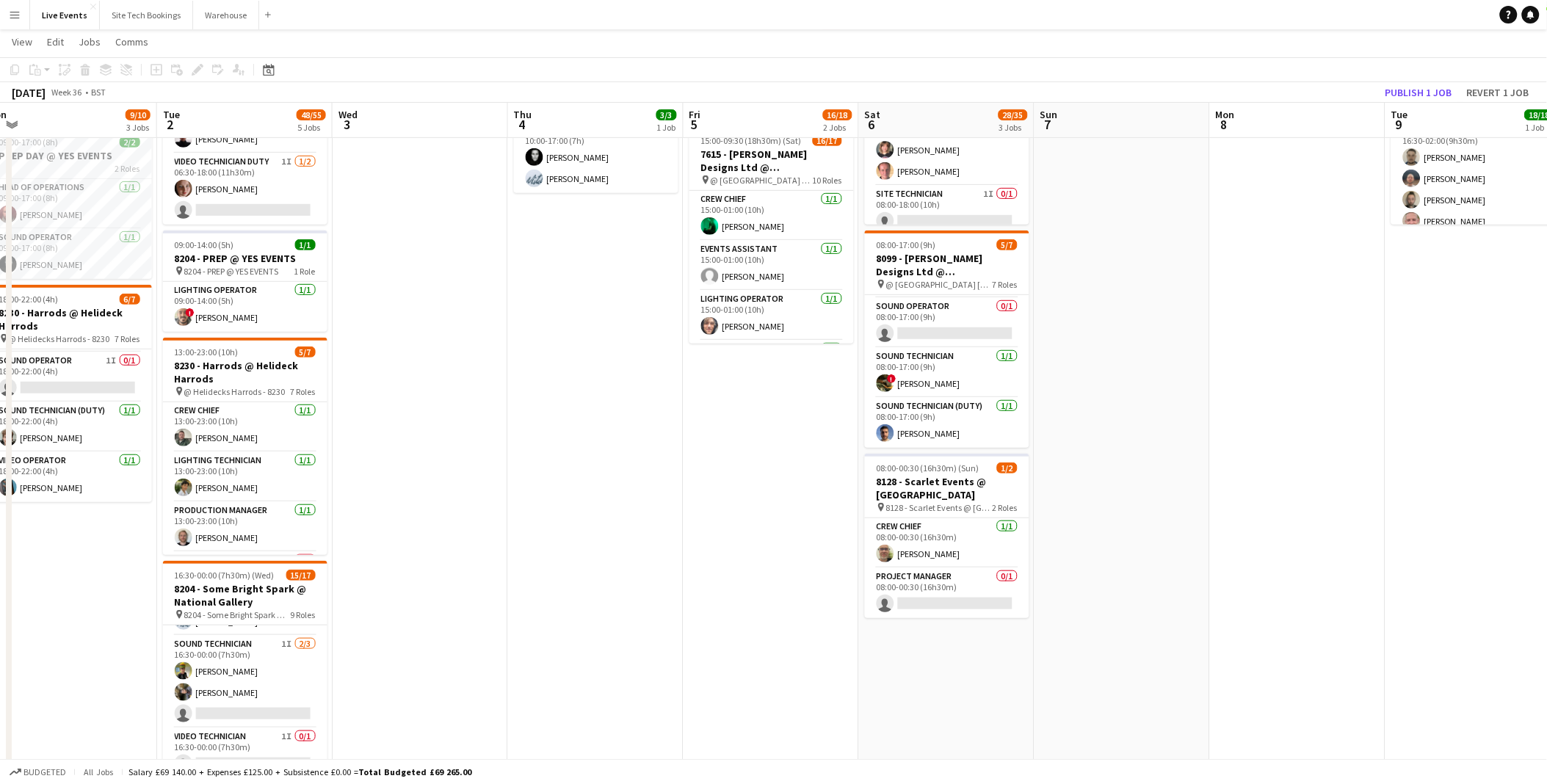
drag, startPoint x: 1239, startPoint y: 517, endPoint x: 683, endPoint y: 490, distance: 556.7
click at [683, 490] on app-calendar-viewport "Fri 29 Sat 30 Sun 31 Mon 1 9/10 3 Jobs Tue 2 48/55 5 Jobs Wed 3 Thu 4 3/3 1 Job…" at bounding box center [773, 469] width 1547 height 1151
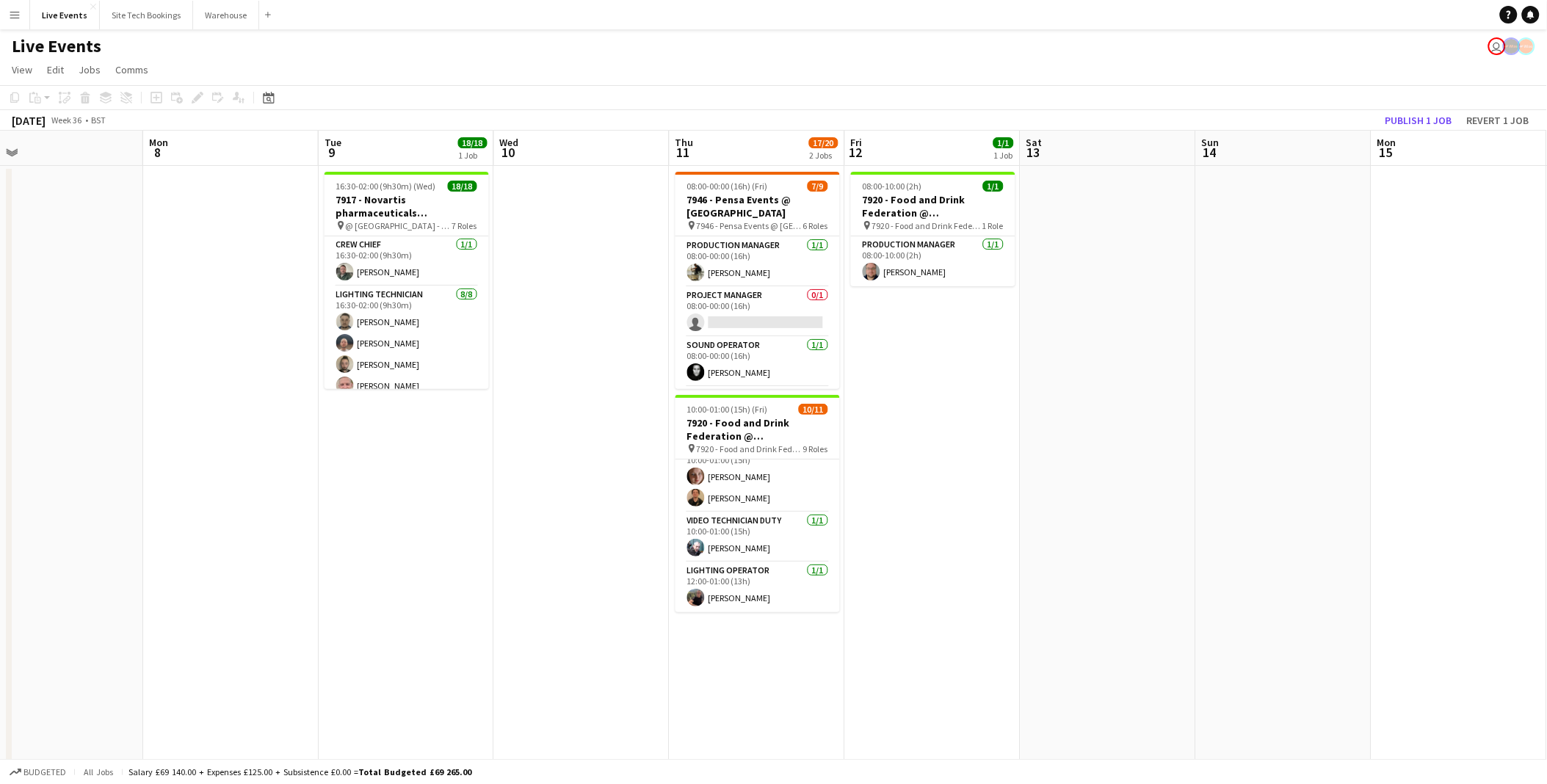
scroll to position [0, 576]
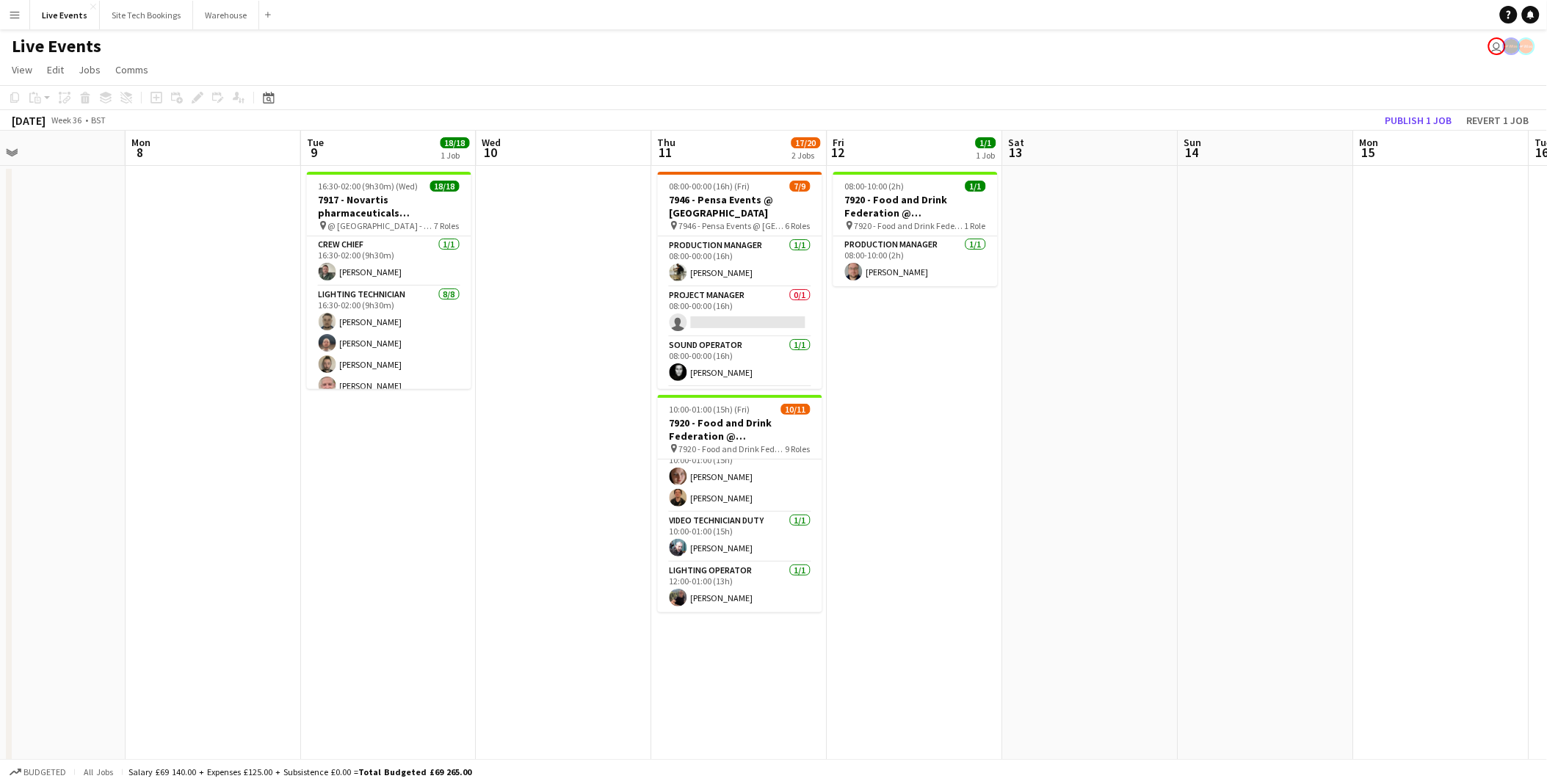
drag, startPoint x: 945, startPoint y: 409, endPoint x: 927, endPoint y: 409, distance: 18.0
click at [927, 409] on app-calendar-viewport "Thu 4 3/3 1 Job Fri 5 16/18 2 Jobs Sat 6 28/35 3 Jobs Sun 7 Mon 8 Tue 9 18/18 1…" at bounding box center [773, 669] width 1547 height 1079
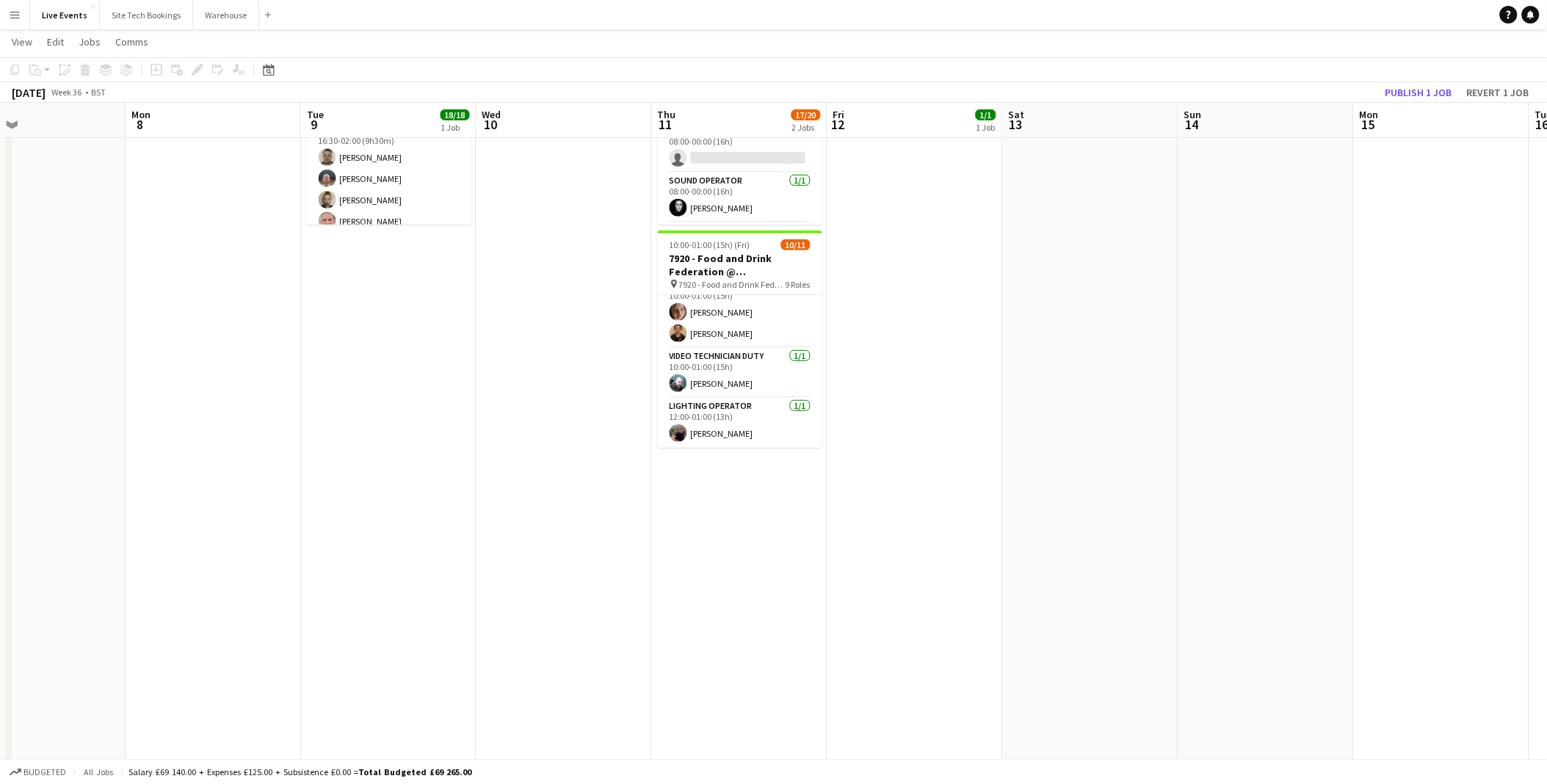
scroll to position [408, 0]
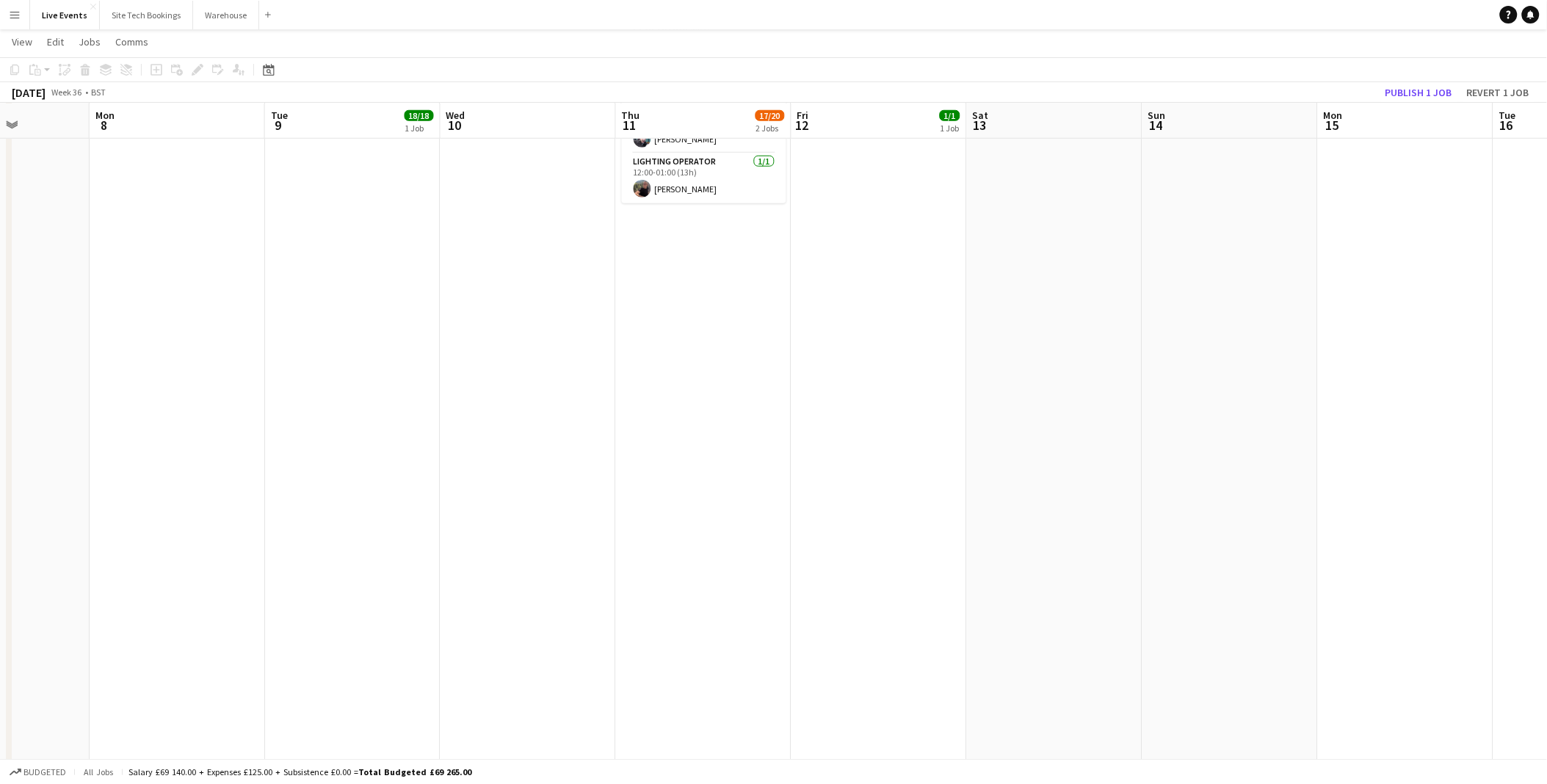
drag, startPoint x: 1004, startPoint y: 500, endPoint x: 962, endPoint y: 499, distance: 42.0
click at [962, 499] on app-calendar-viewport "Thu 4 3/3 1 Job Fri 5 16/18 2 Jobs Sat 6 28/35 3 Jobs Sun 7 Mon 8 Tue 9 18/18 1…" at bounding box center [773, 225] width 1547 height 1151
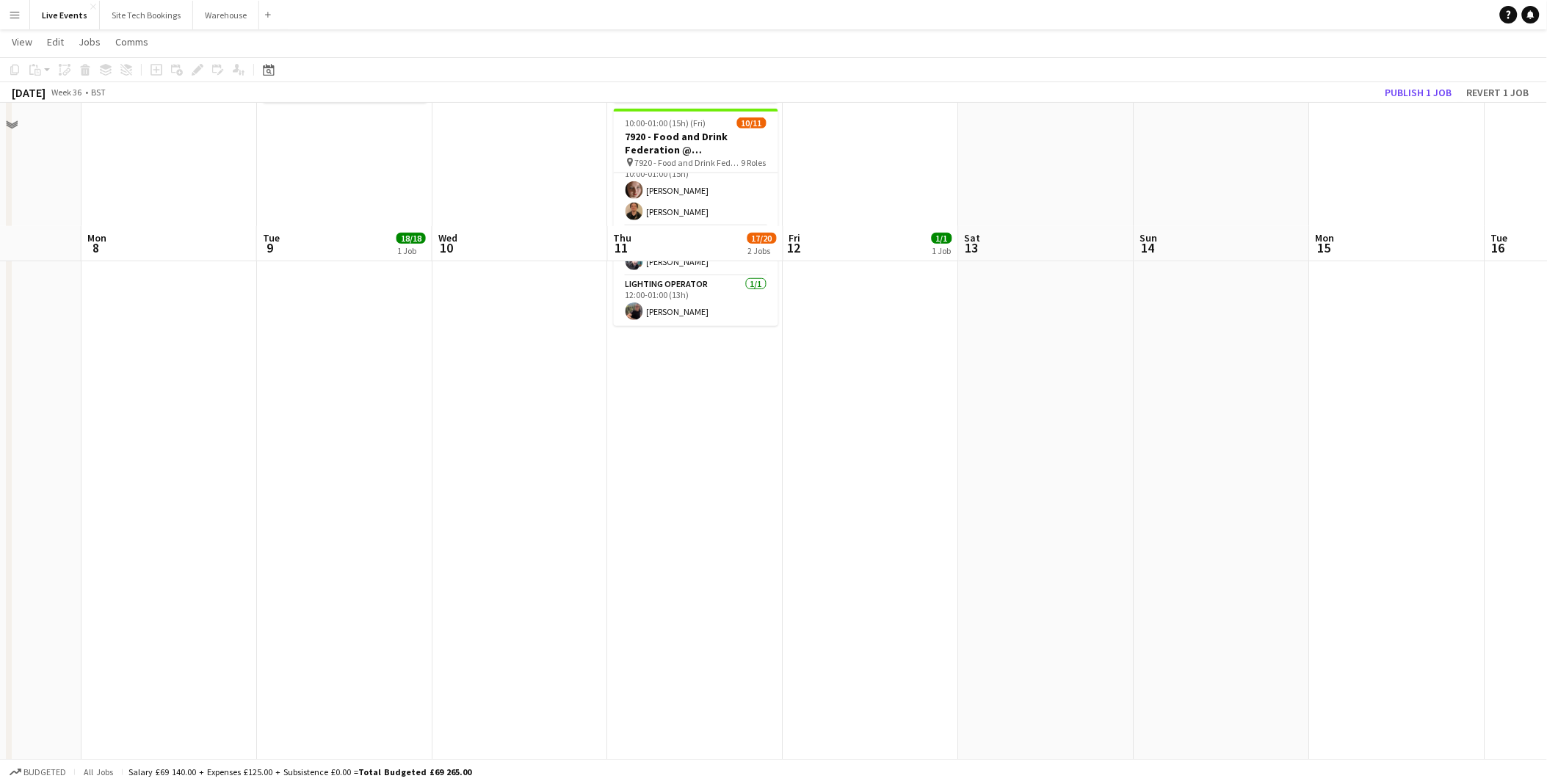
scroll to position [0, 0]
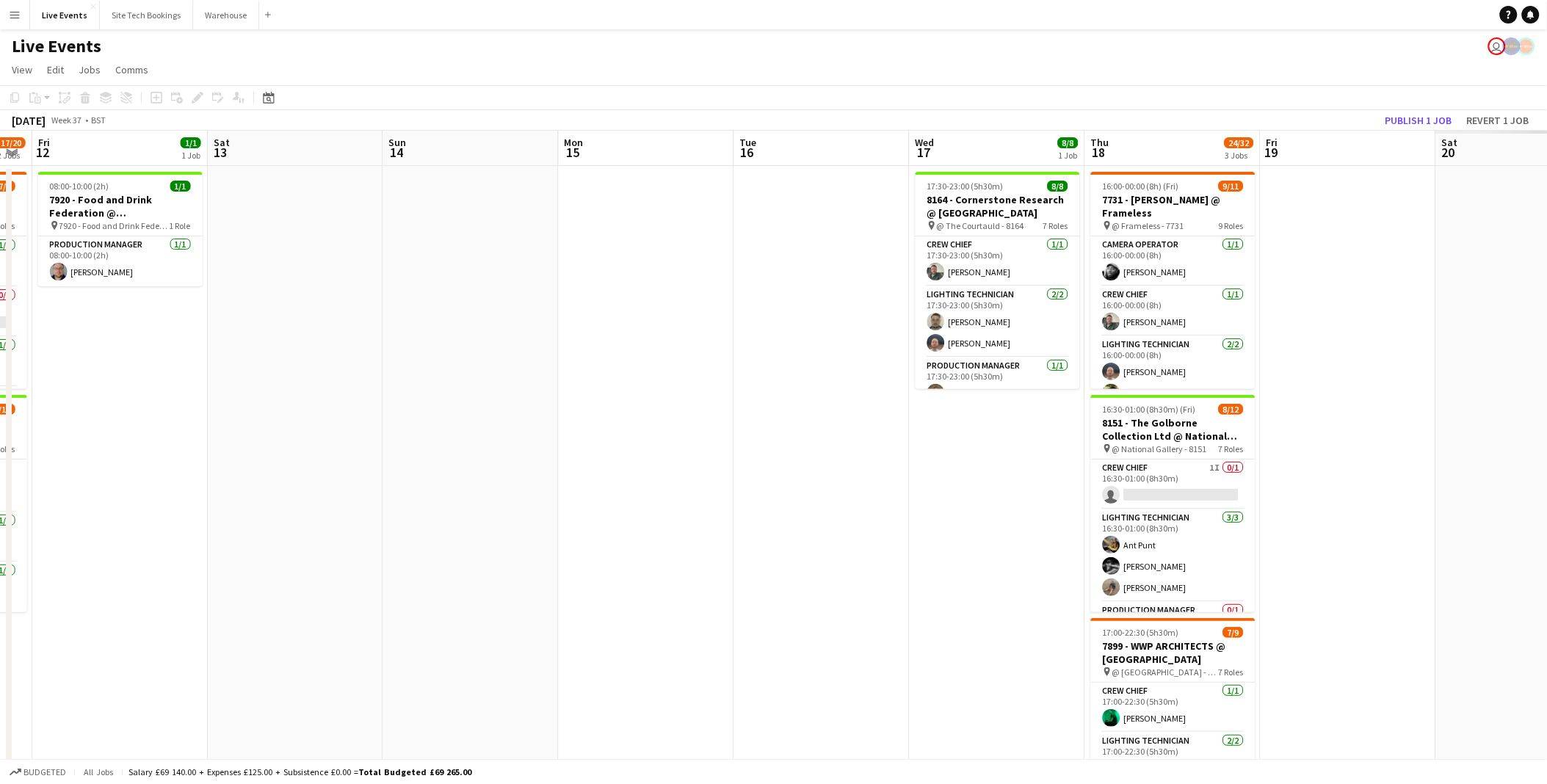
drag, startPoint x: 1070, startPoint y: 508, endPoint x: 343, endPoint y: 450, distance: 729.3
click at [343, 450] on app-calendar-viewport "Mon 8 Tue 9 18/18 1 Job Wed 10 Thu 11 17/20 2 Jobs Fri 12 1/1 1 Job Sat 13 Sun …" at bounding box center [773, 669] width 1547 height 1079
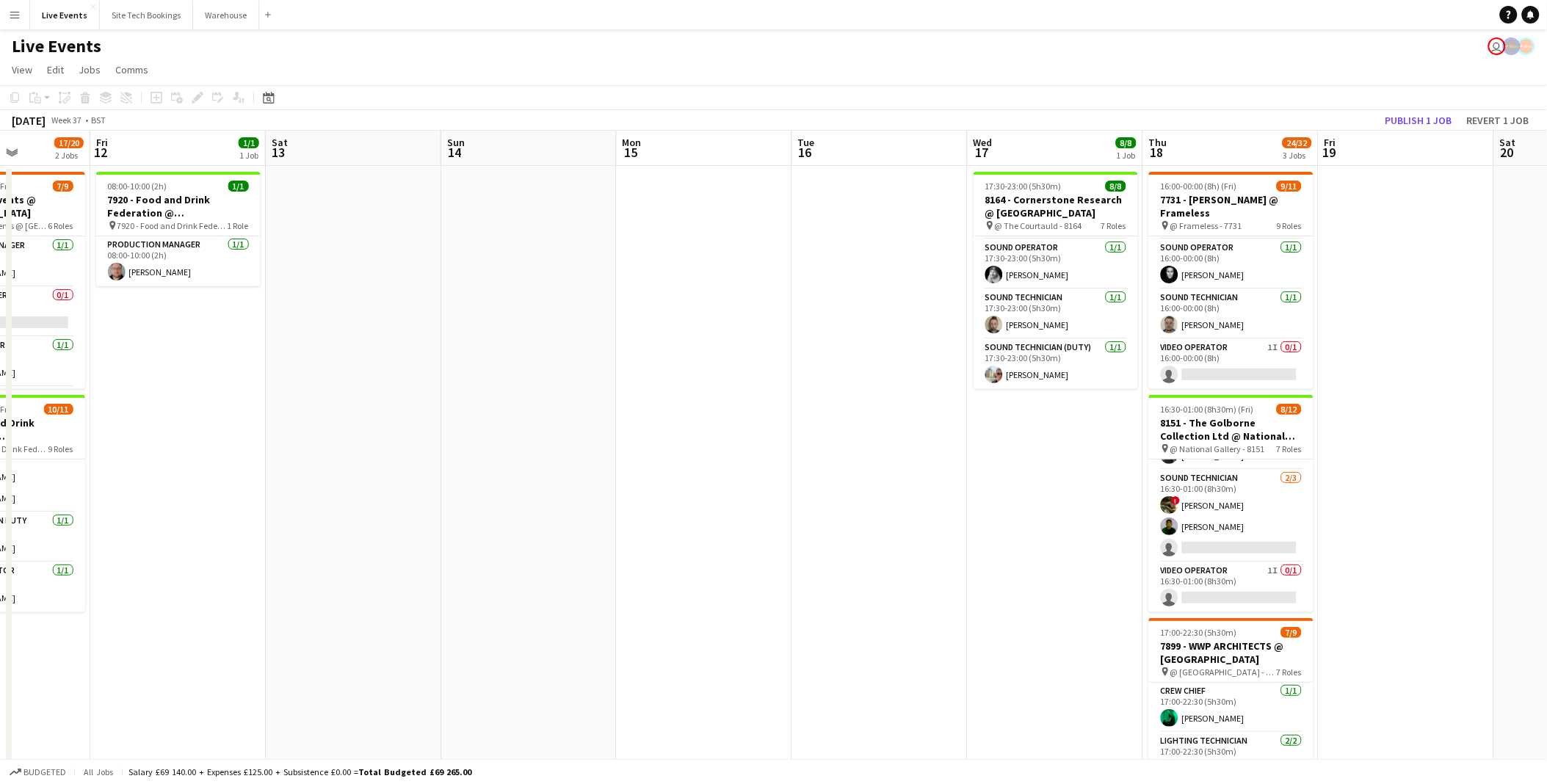
drag, startPoint x: 625, startPoint y: 472, endPoint x: 1259, endPoint y: 509, distance: 635.1
click at [1547, 468] on html "Menu Boards Boards Boards All jobs Status Workforce Workforce My Workforce Recr…" at bounding box center [773, 617] width 1547 height 1234
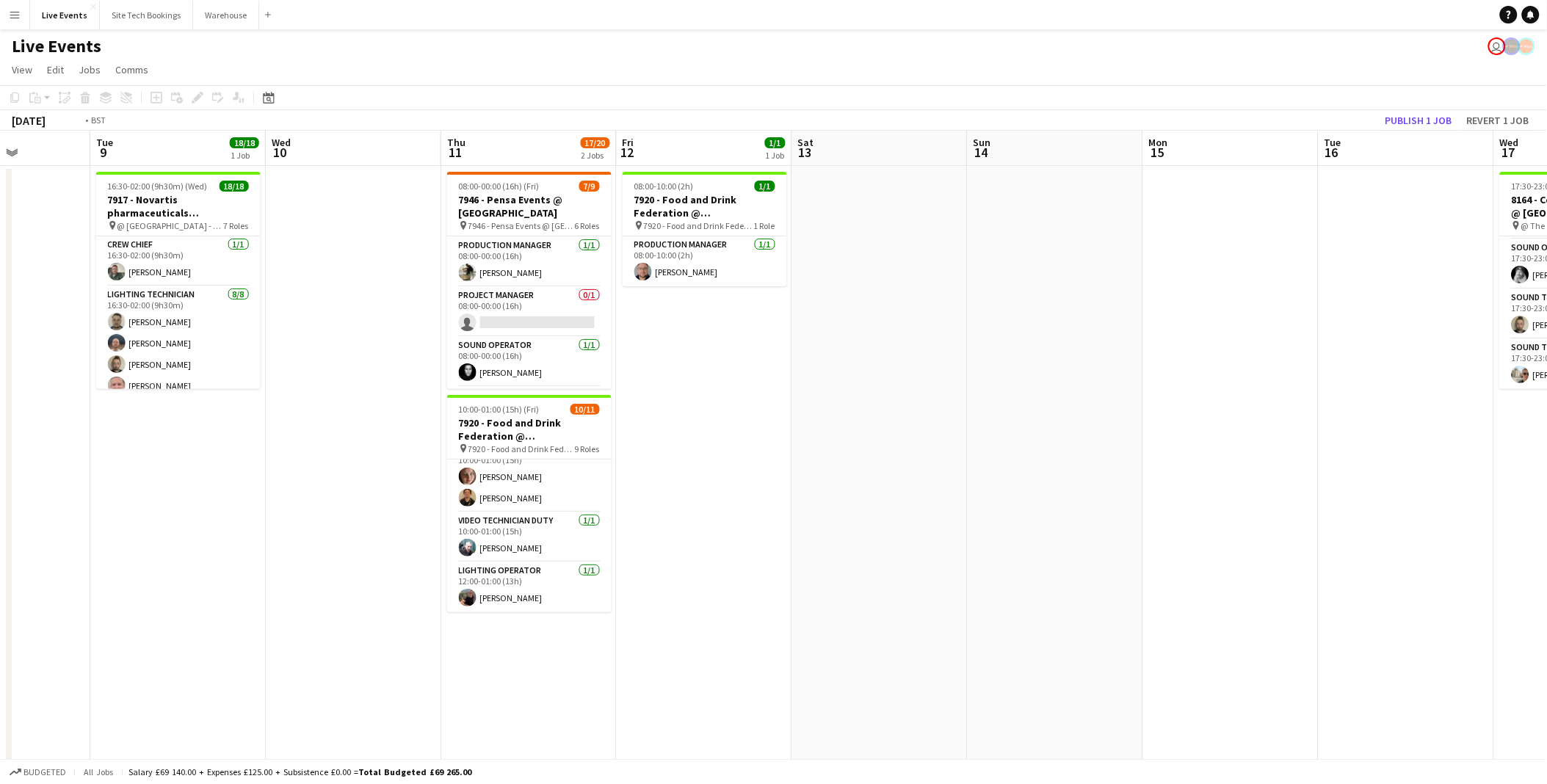
drag, startPoint x: 457, startPoint y: 434, endPoint x: 1663, endPoint y: 429, distance: 1206.0
click at [1547, 429] on html "Menu Boards Boards Boards All jobs Status Workforce Workforce My Workforce Recr…" at bounding box center [773, 617] width 1547 height 1234
